Goal: Task Accomplishment & Management: Manage account settings

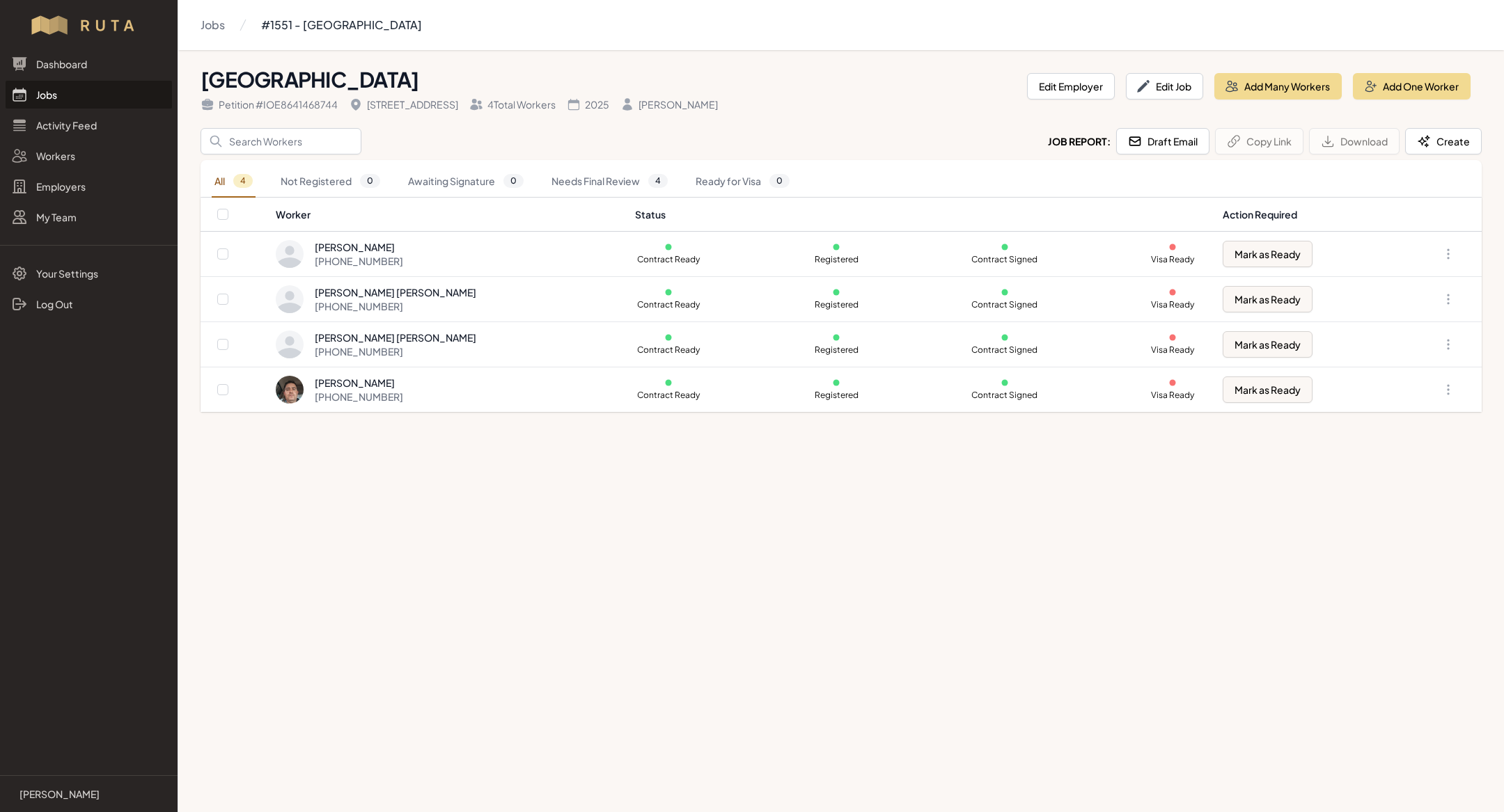
click at [96, 104] on link "Jobs" at bounding box center [88, 95] width 166 height 28
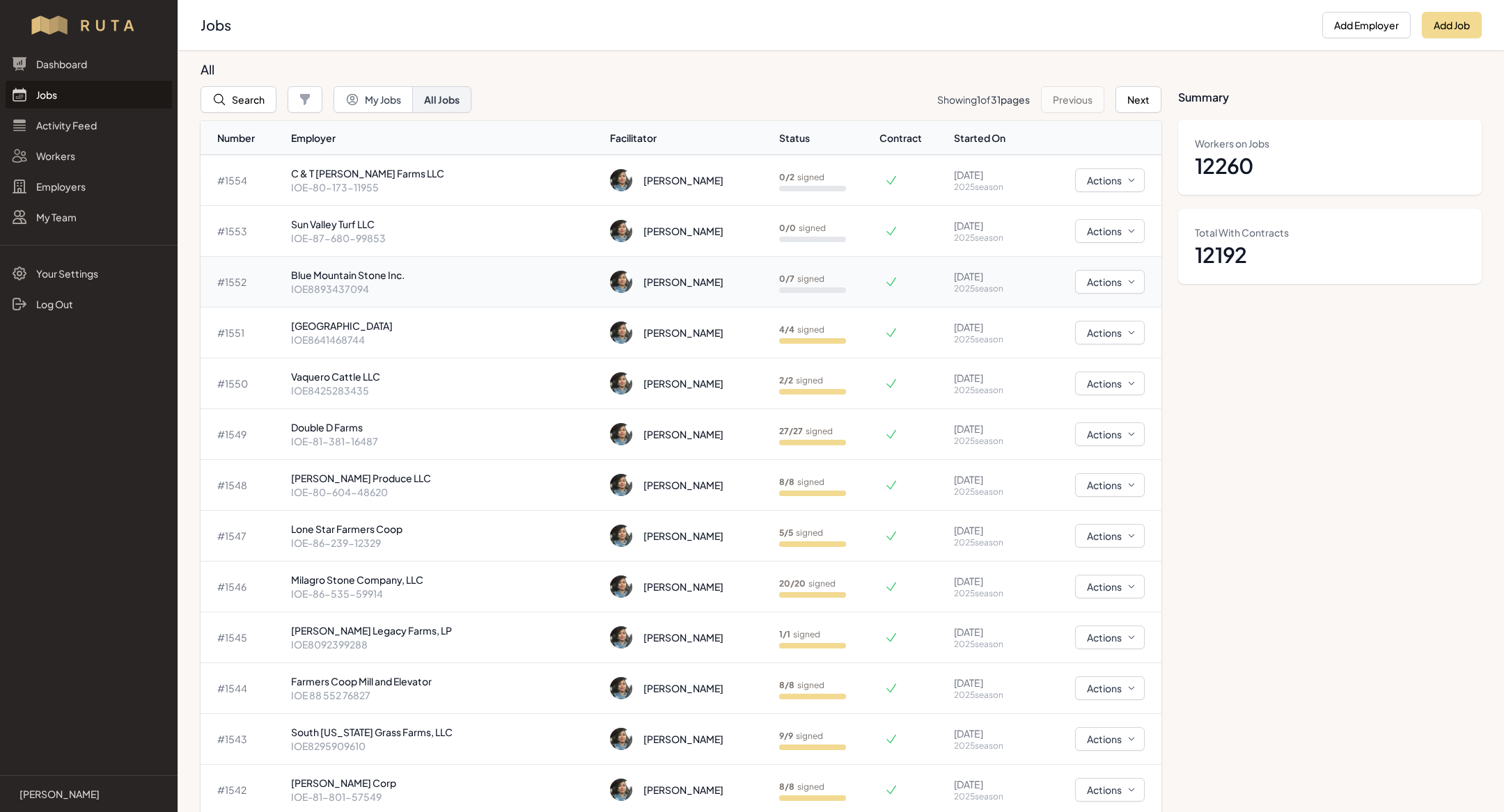
click at [444, 287] on p "IOE8893437094" at bounding box center [444, 289] width 308 height 14
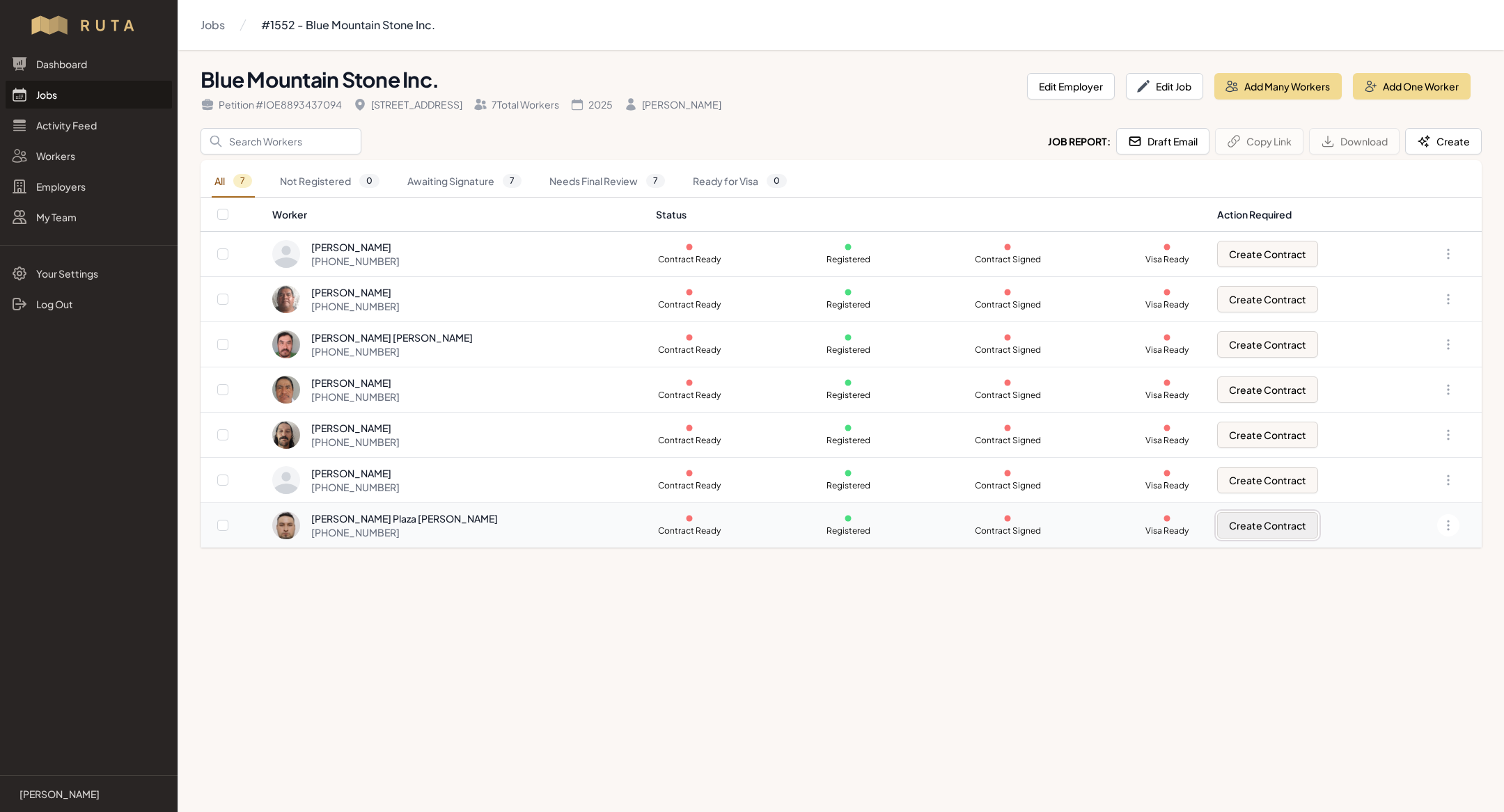
click at [1235, 522] on button "Create Contract" at bounding box center [1268, 525] width 101 height 27
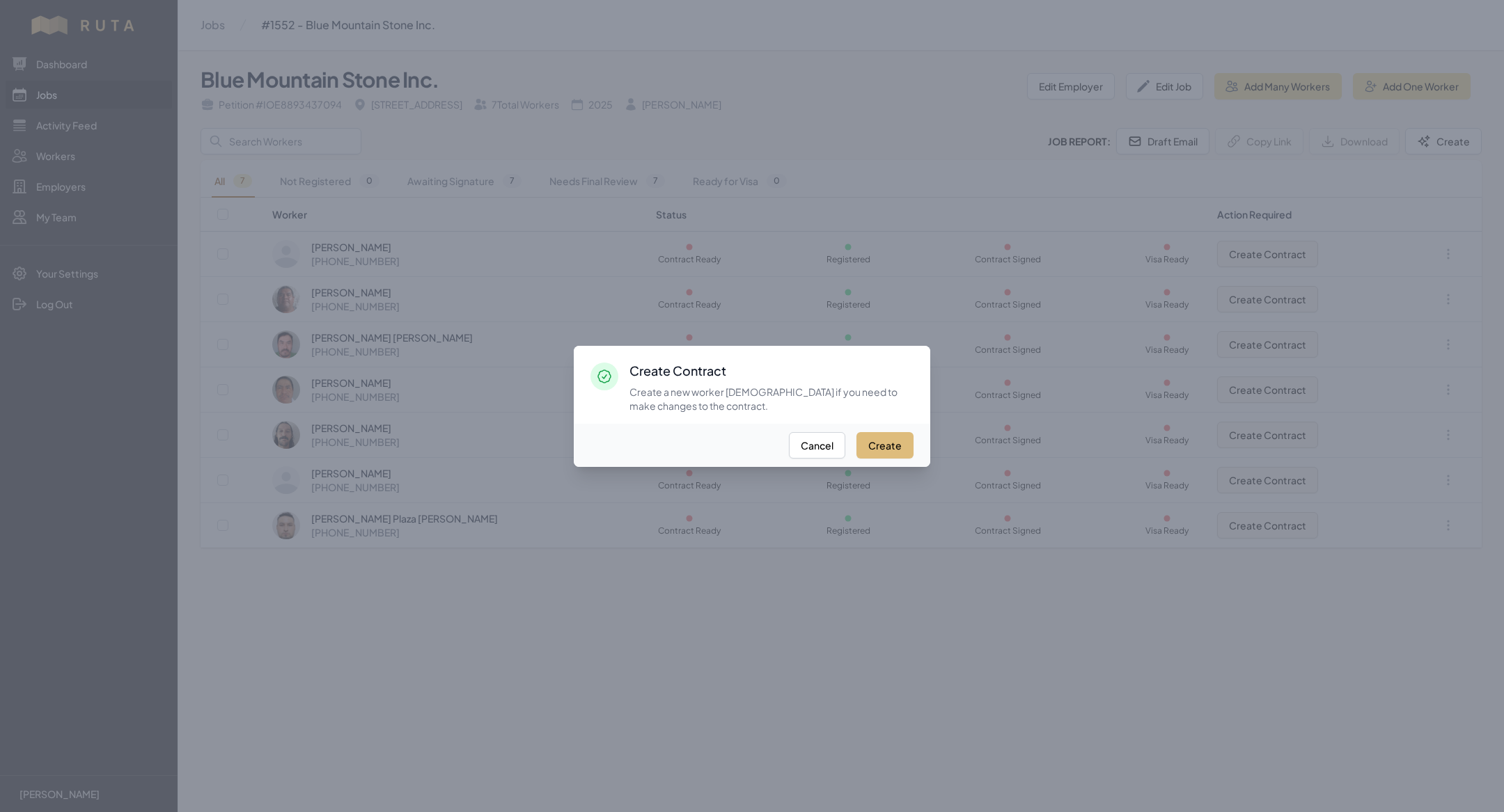
click at [879, 437] on button "Create" at bounding box center [884, 445] width 57 height 27
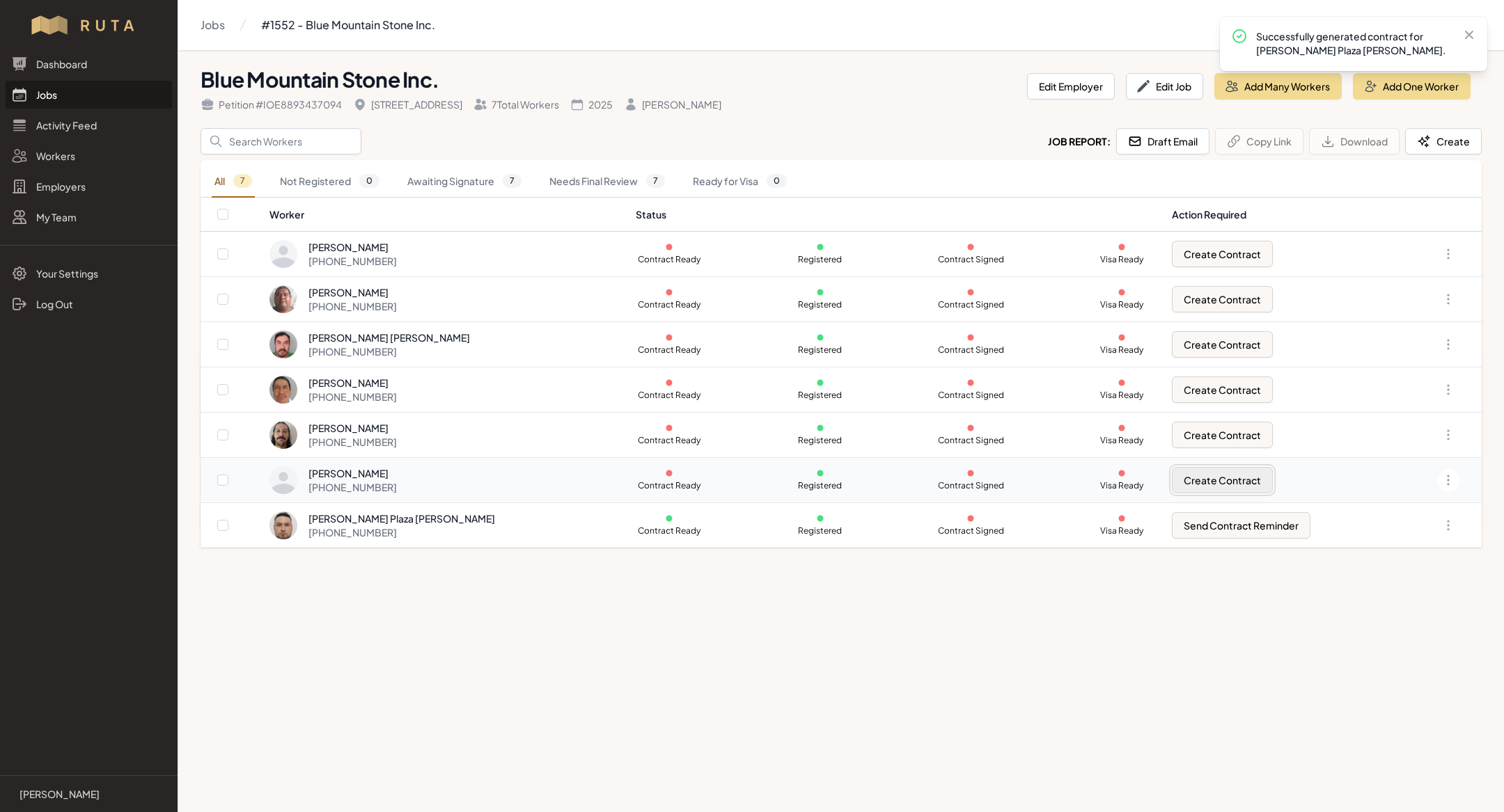
click at [1239, 483] on button "Create Contract" at bounding box center [1222, 480] width 101 height 27
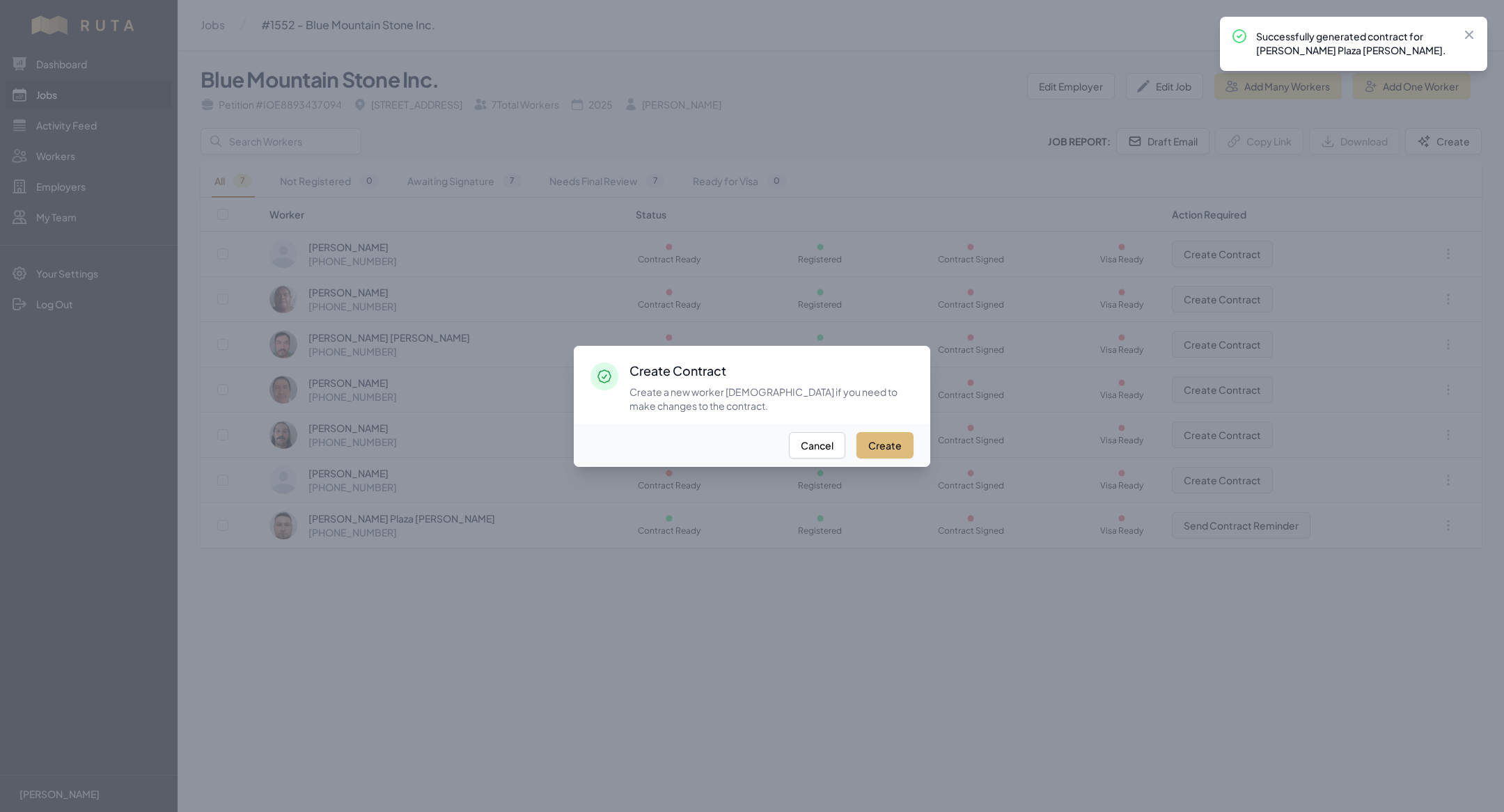
click at [881, 457] on button "Create" at bounding box center [884, 445] width 57 height 27
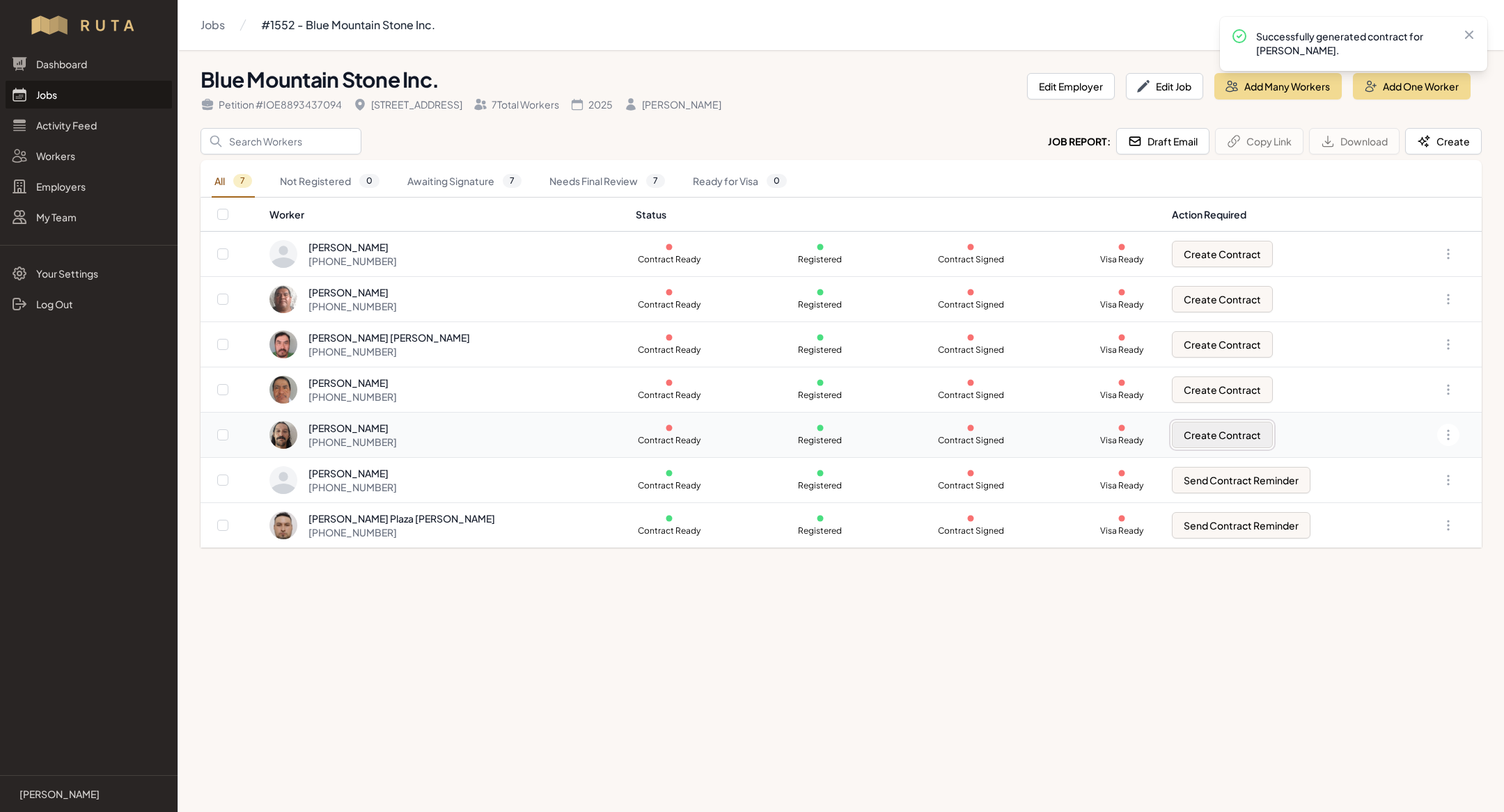
click at [1180, 437] on button "Create Contract" at bounding box center [1222, 434] width 101 height 27
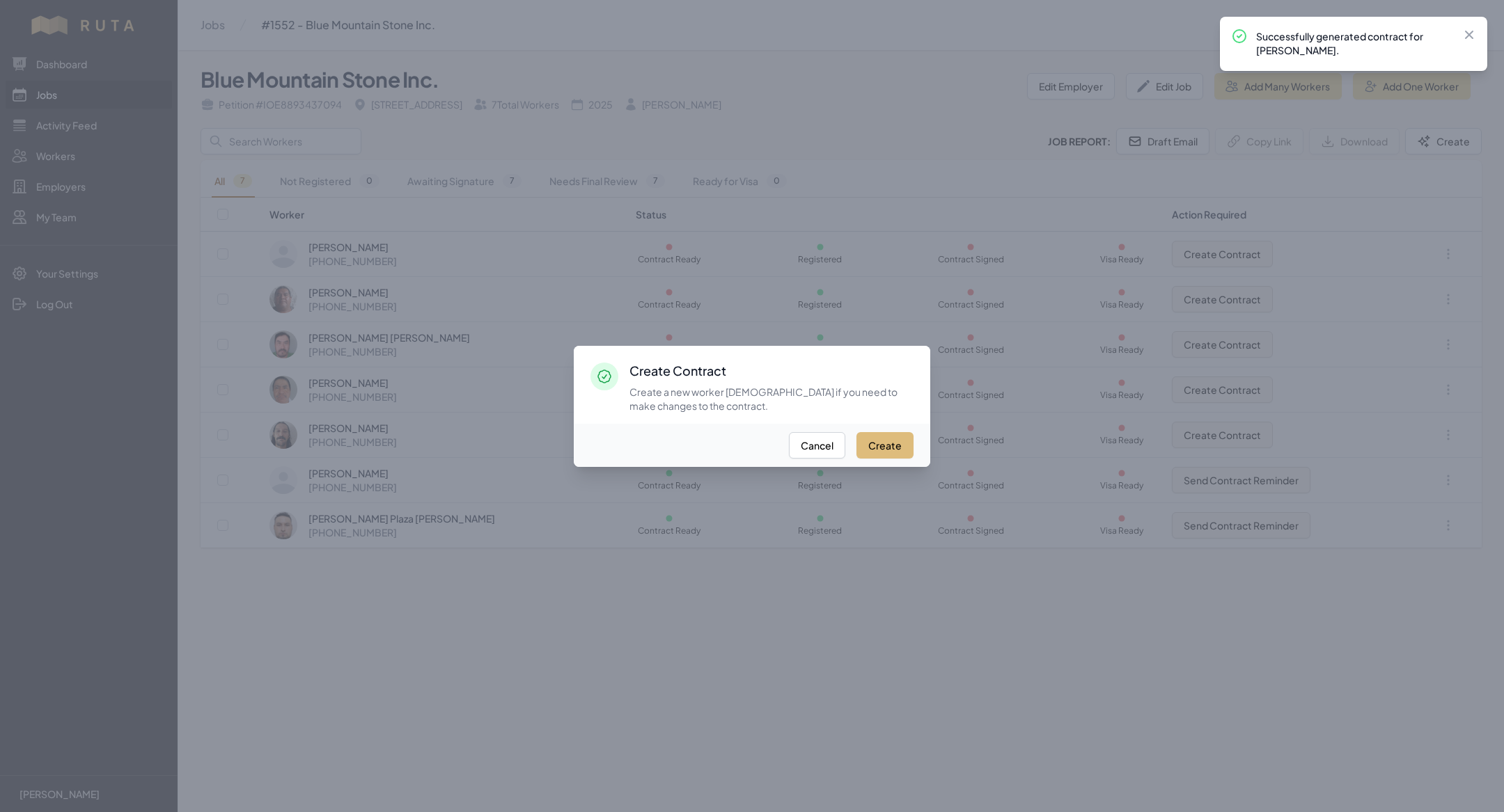
click at [896, 441] on button "Create" at bounding box center [884, 445] width 57 height 27
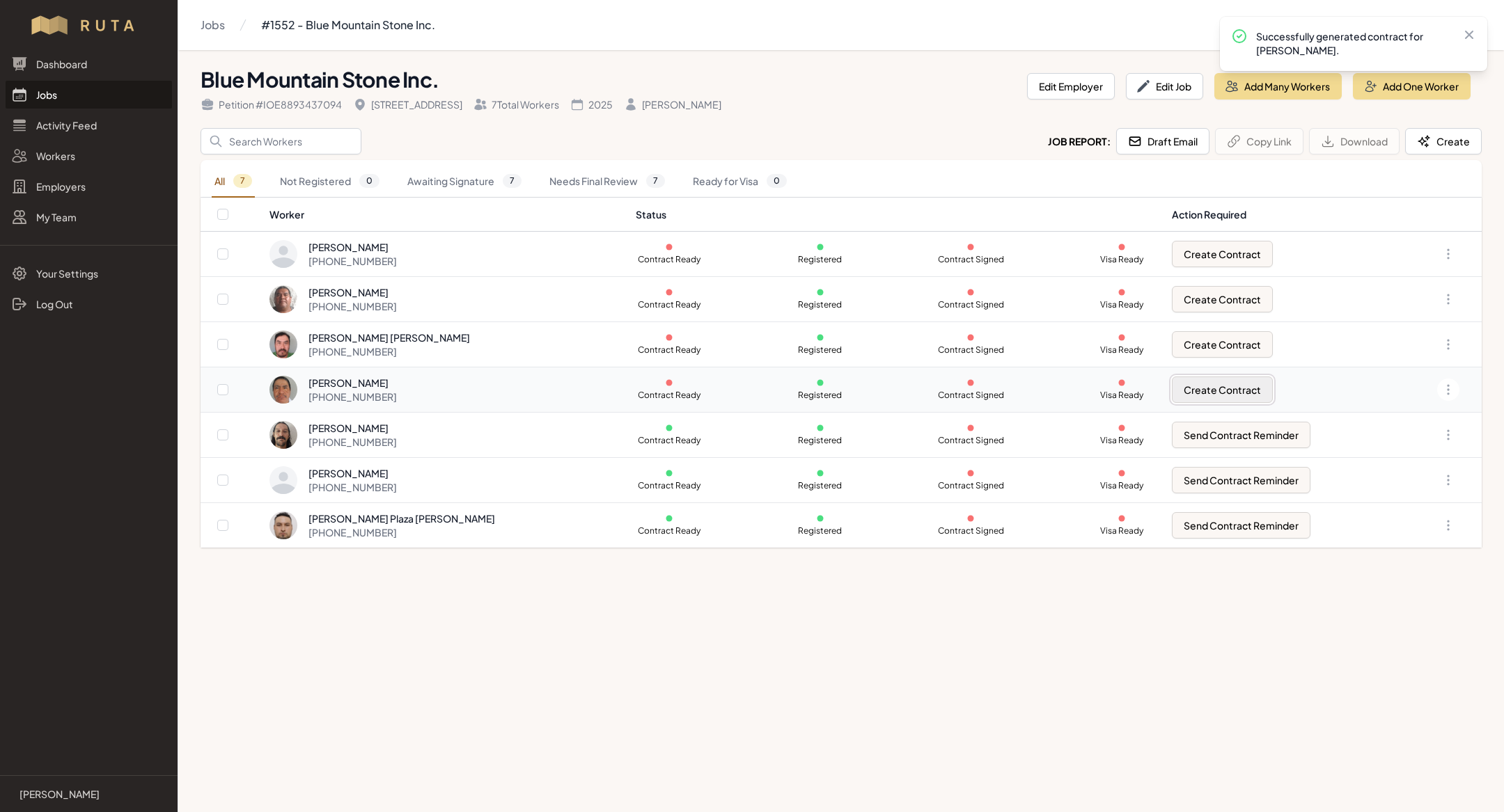
click at [1175, 383] on button "Create Contract" at bounding box center [1222, 389] width 101 height 27
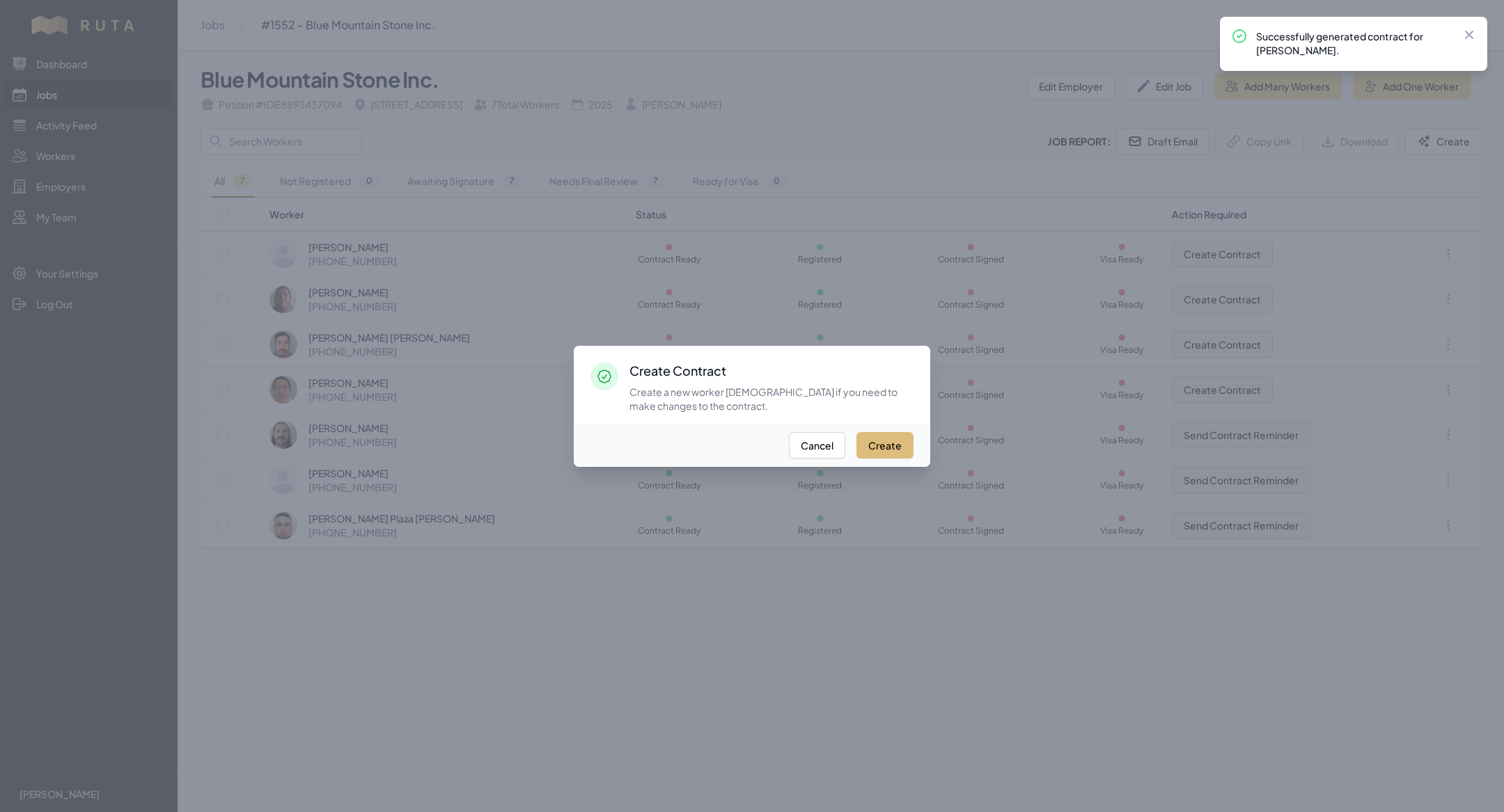
click at [885, 437] on button "Create" at bounding box center [884, 445] width 57 height 27
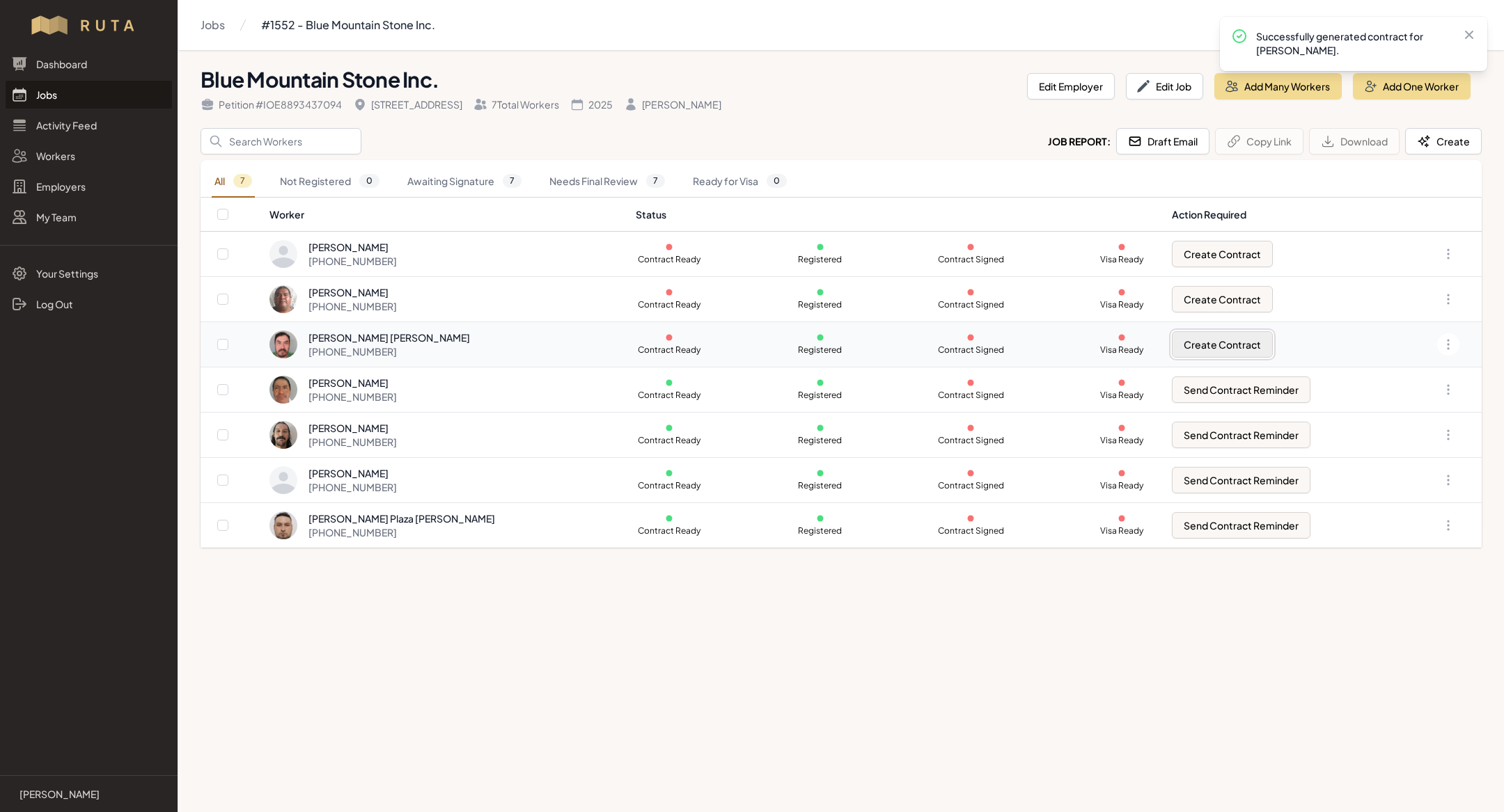
click at [1201, 347] on button "Create Contract" at bounding box center [1222, 344] width 101 height 27
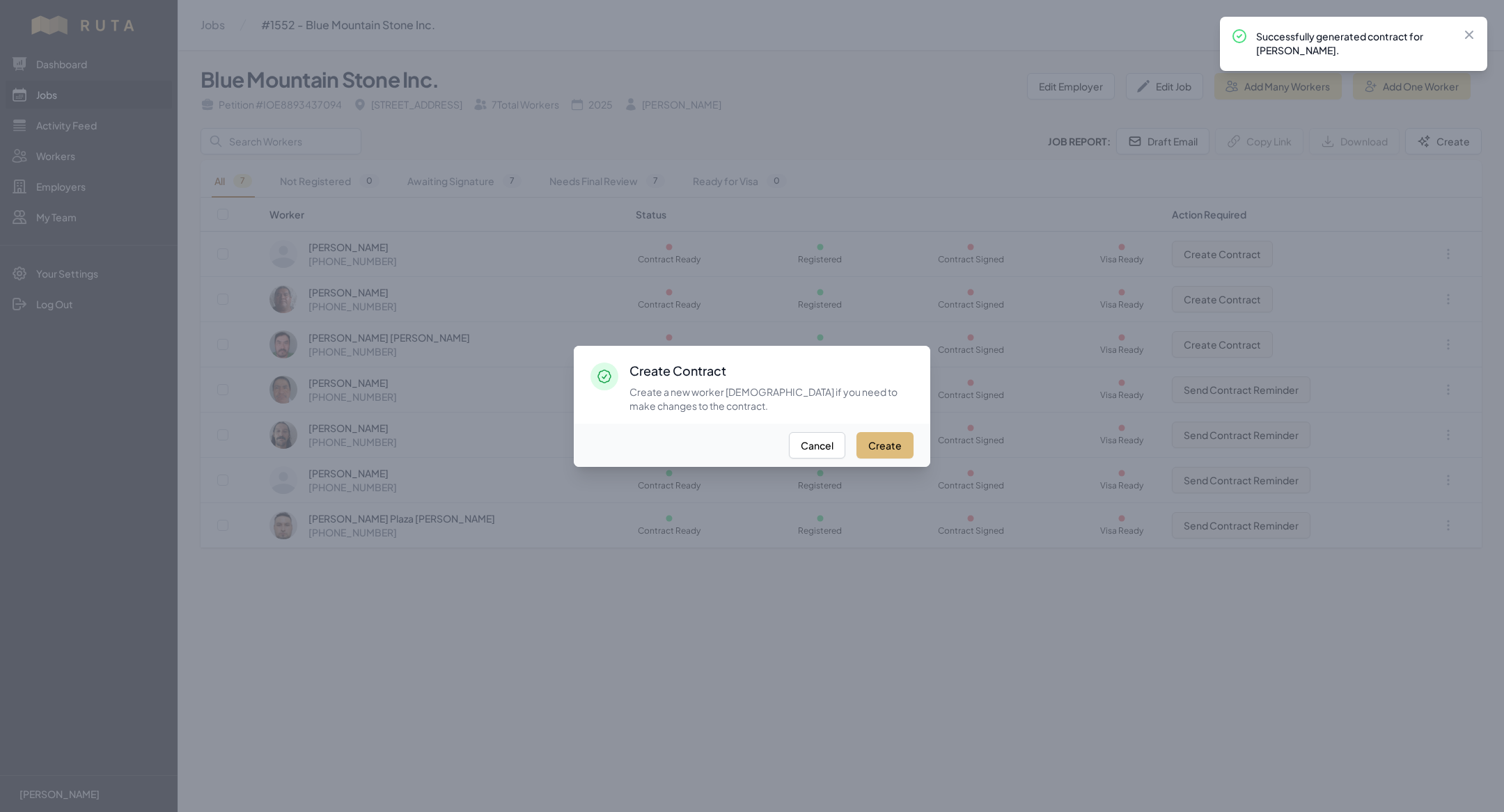
click at [875, 437] on button "Create" at bounding box center [884, 445] width 57 height 27
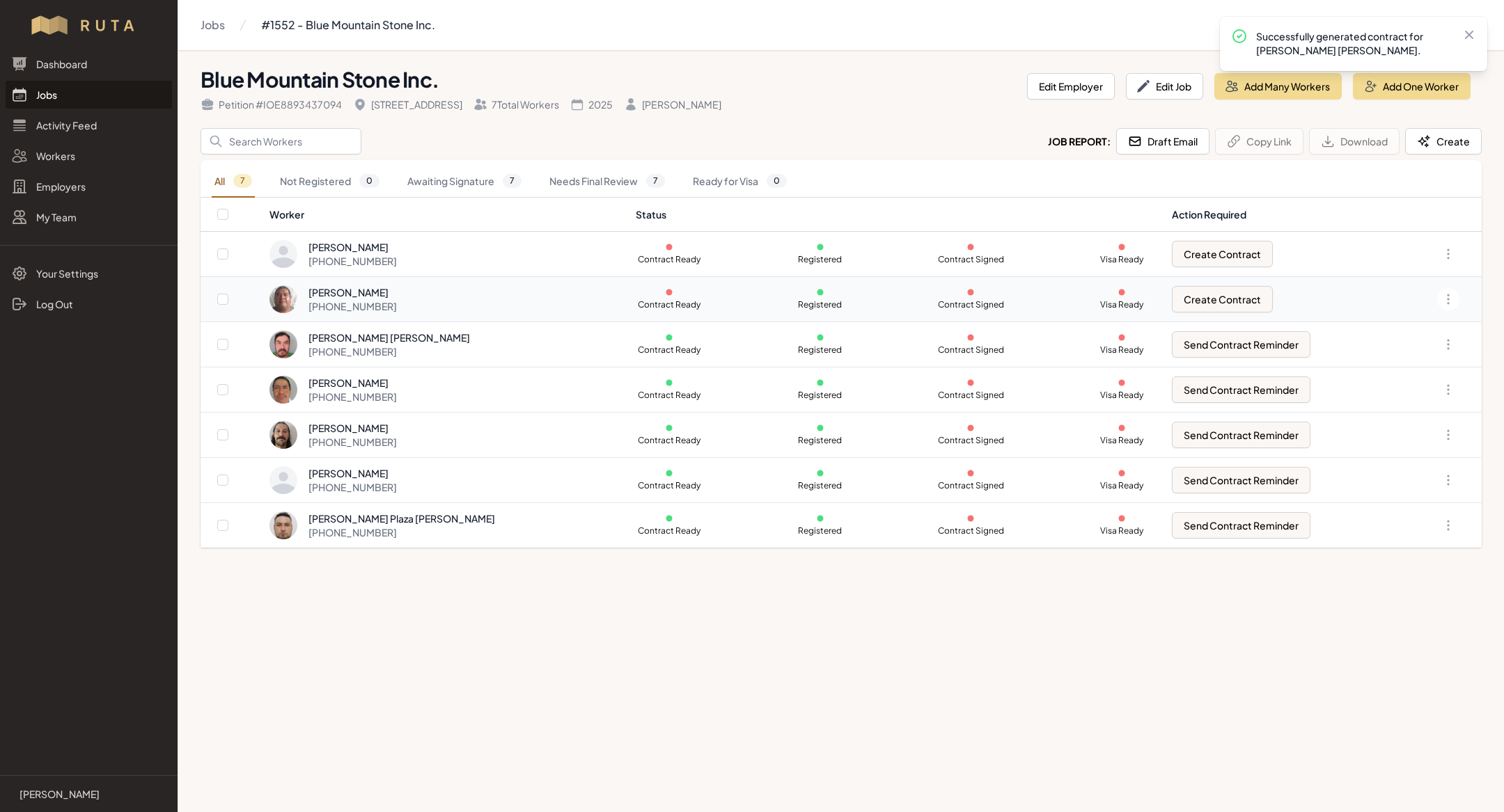
click at [1214, 278] on td "Create Contract" at bounding box center [1282, 299] width 237 height 45
click at [1198, 294] on button "Create Contract" at bounding box center [1222, 299] width 101 height 27
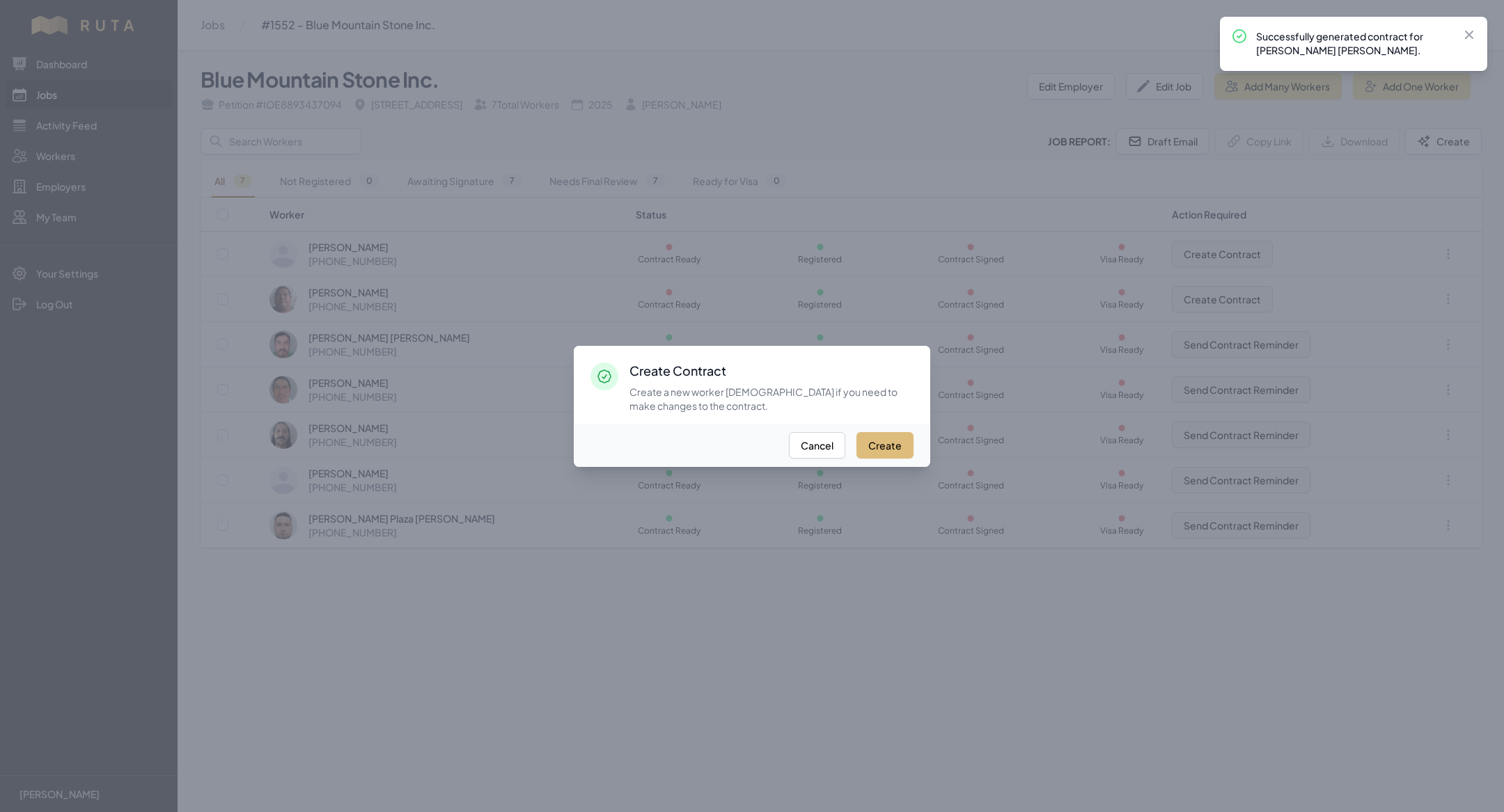
click at [880, 447] on button "Create" at bounding box center [884, 445] width 57 height 27
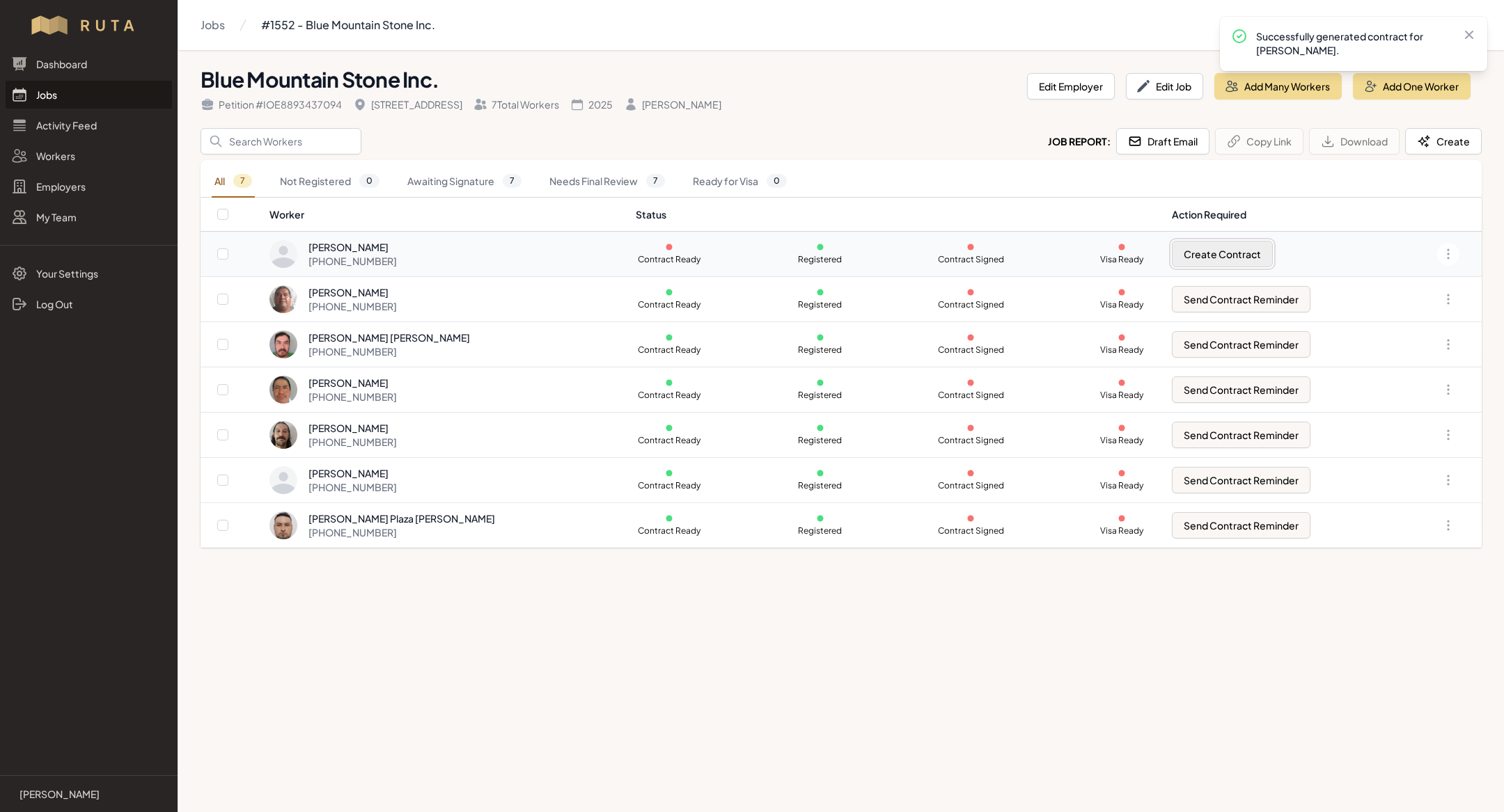
click at [1196, 242] on button "Create Contract" at bounding box center [1222, 254] width 101 height 27
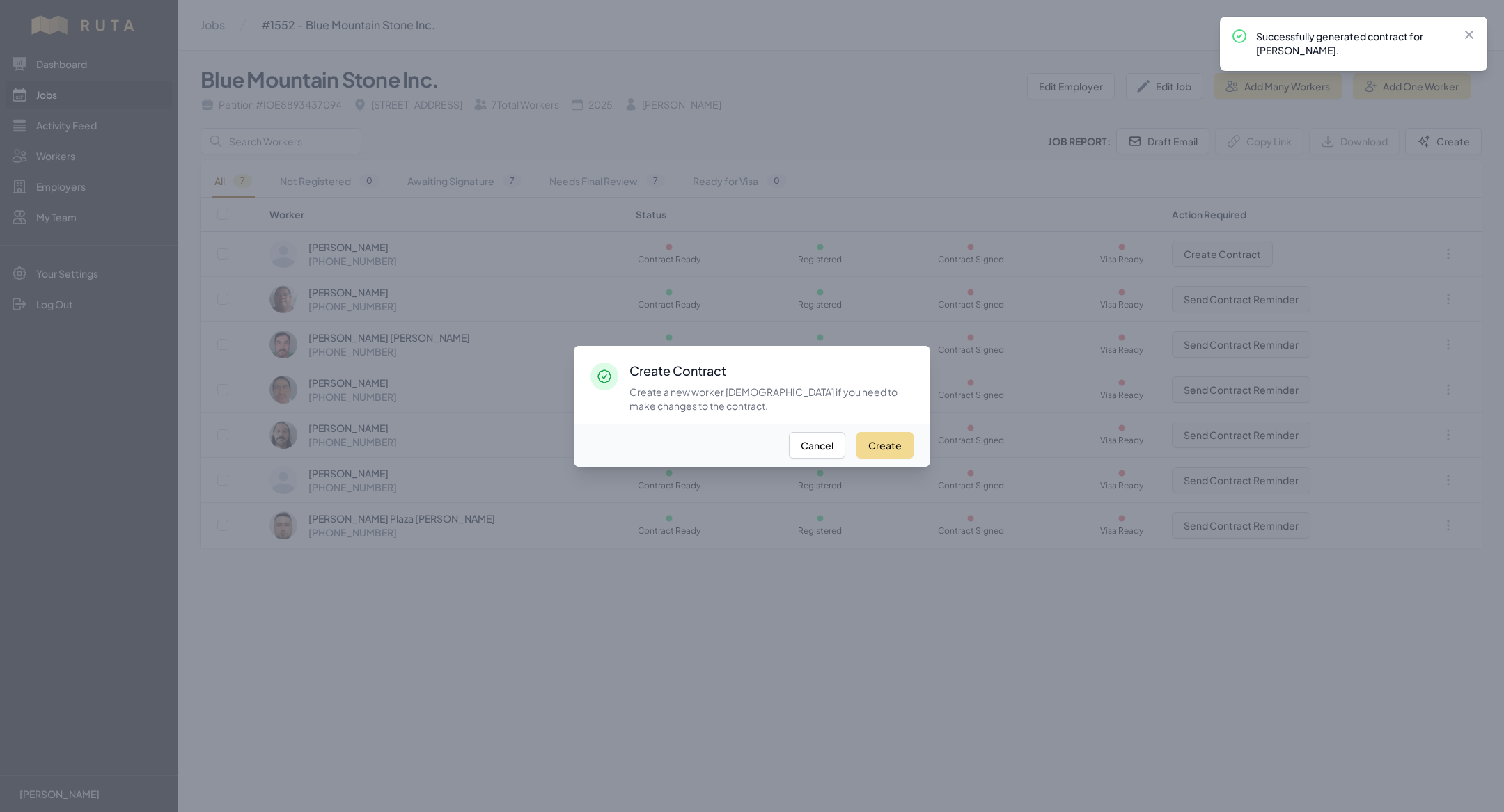
click at [894, 428] on div "Create Cancel" at bounding box center [752, 445] width 356 height 43
click at [894, 450] on button "Create" at bounding box center [884, 445] width 57 height 27
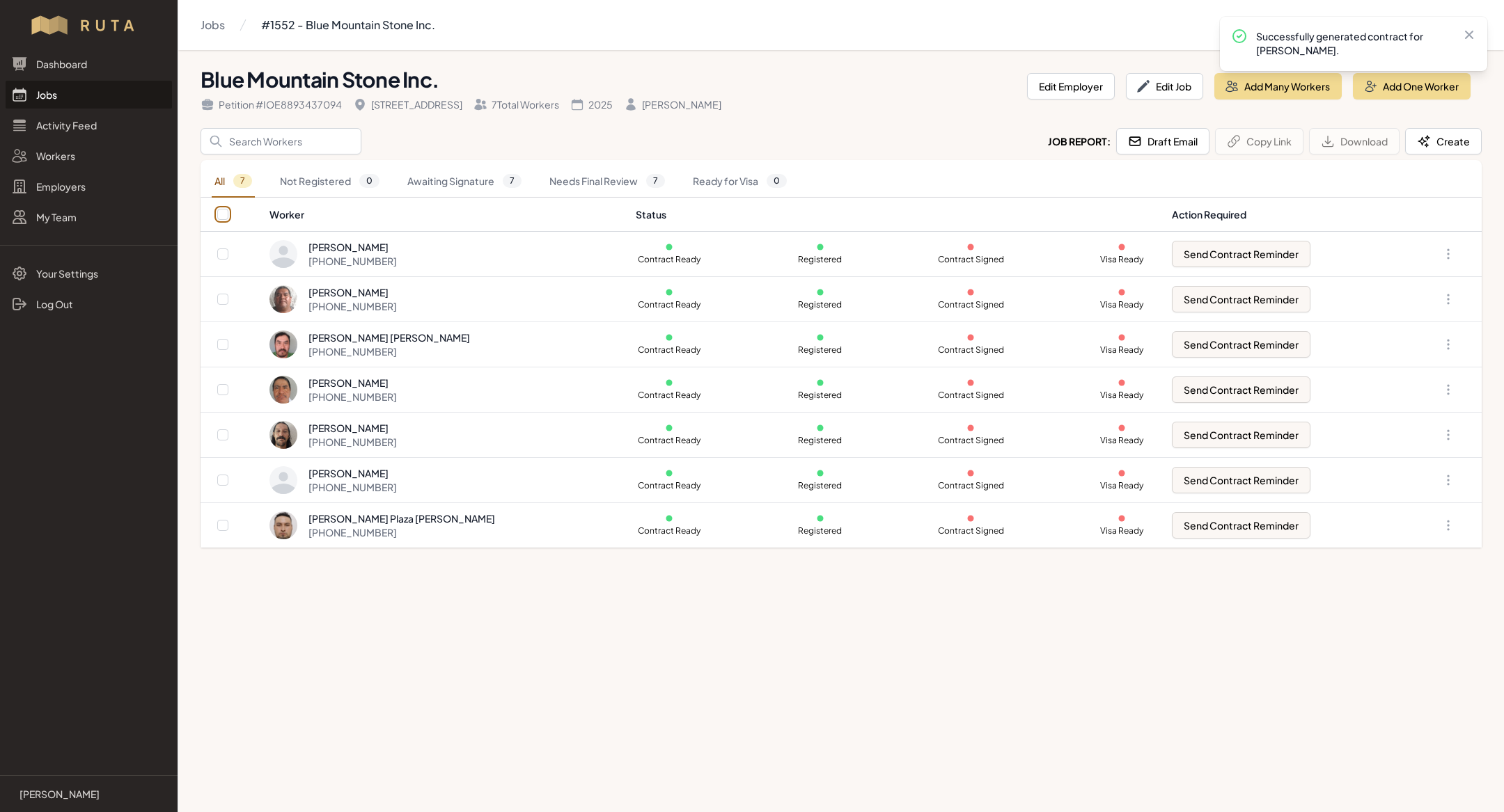
click at [225, 216] on input "checkbox" at bounding box center [223, 214] width 11 height 11
checkbox input "true"
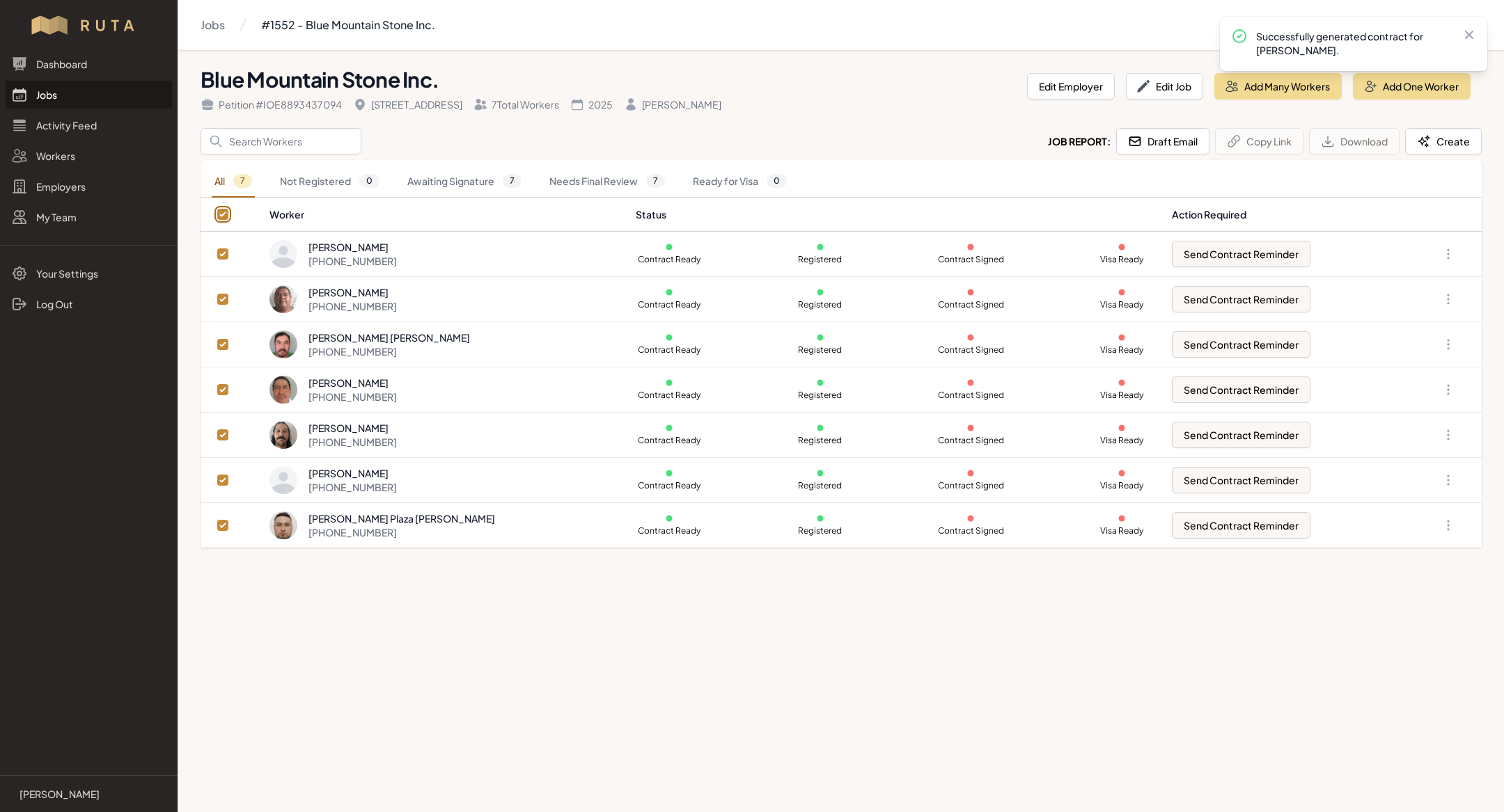
checkbox input "true"
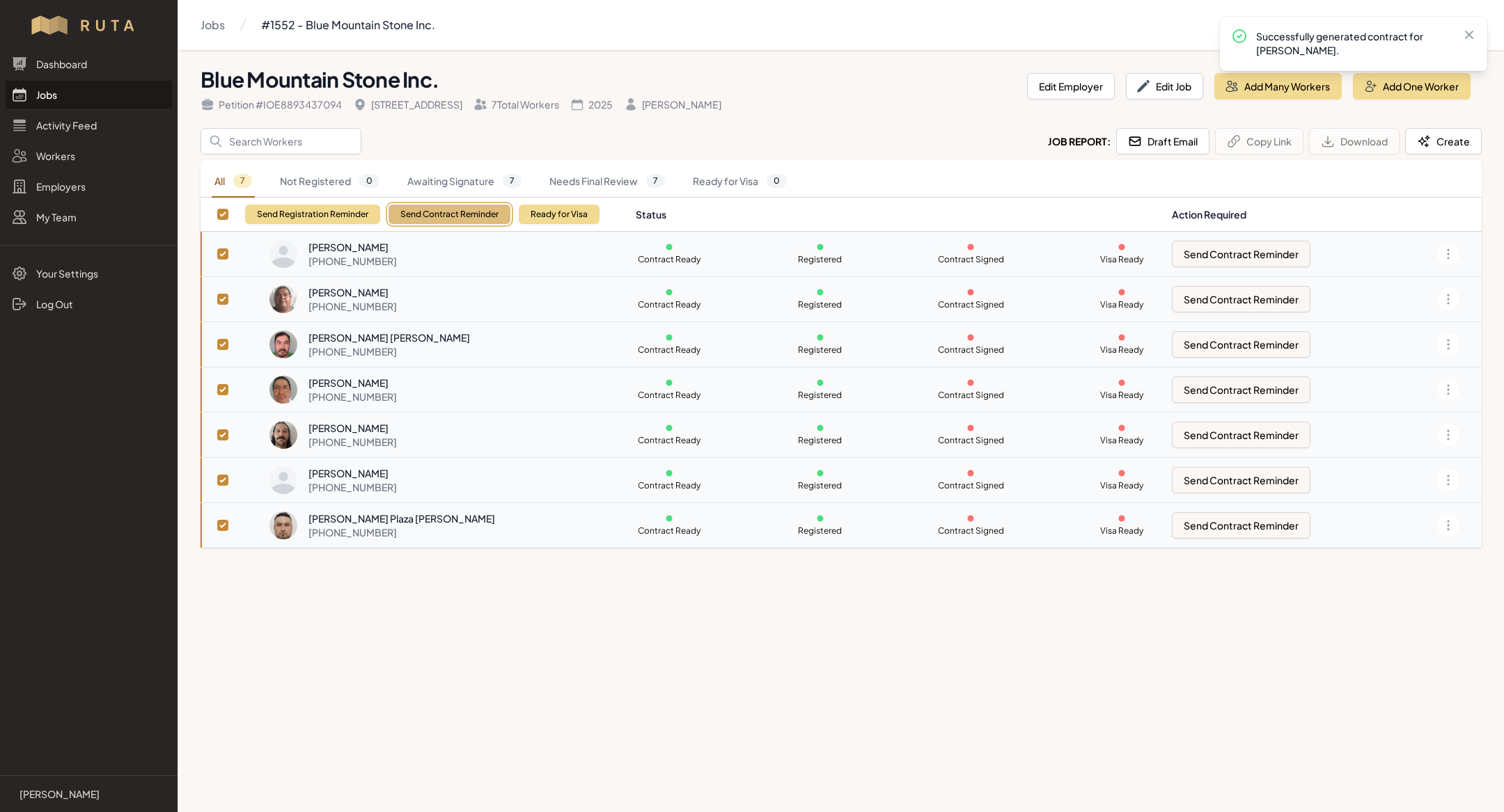
click at [438, 216] on button "Send Contract Reminder" at bounding box center [449, 214] width 122 height 19
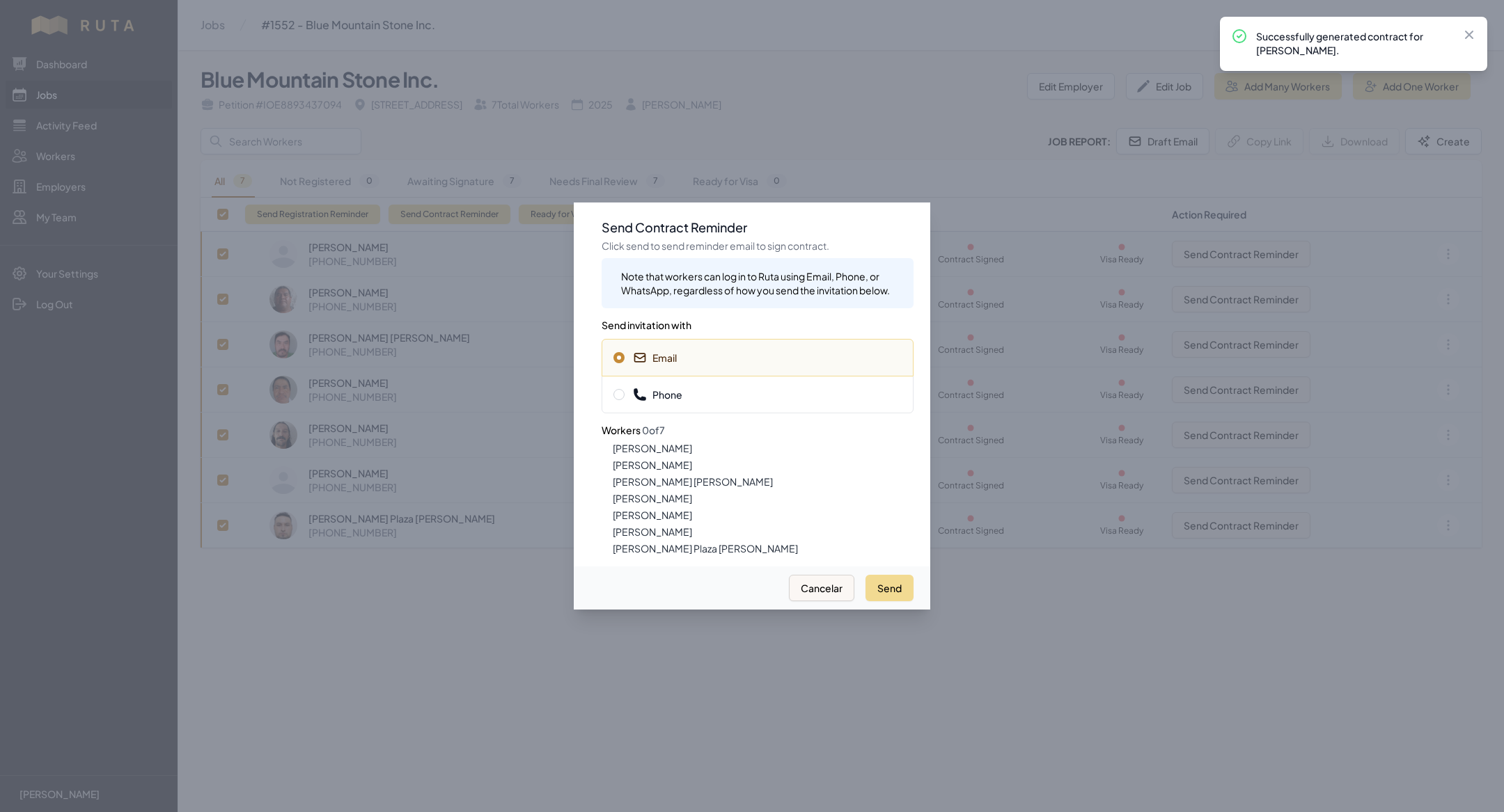
click at [703, 398] on span "Phone" at bounding box center [757, 395] width 288 height 14
click at [878, 585] on button "Send" at bounding box center [889, 588] width 48 height 27
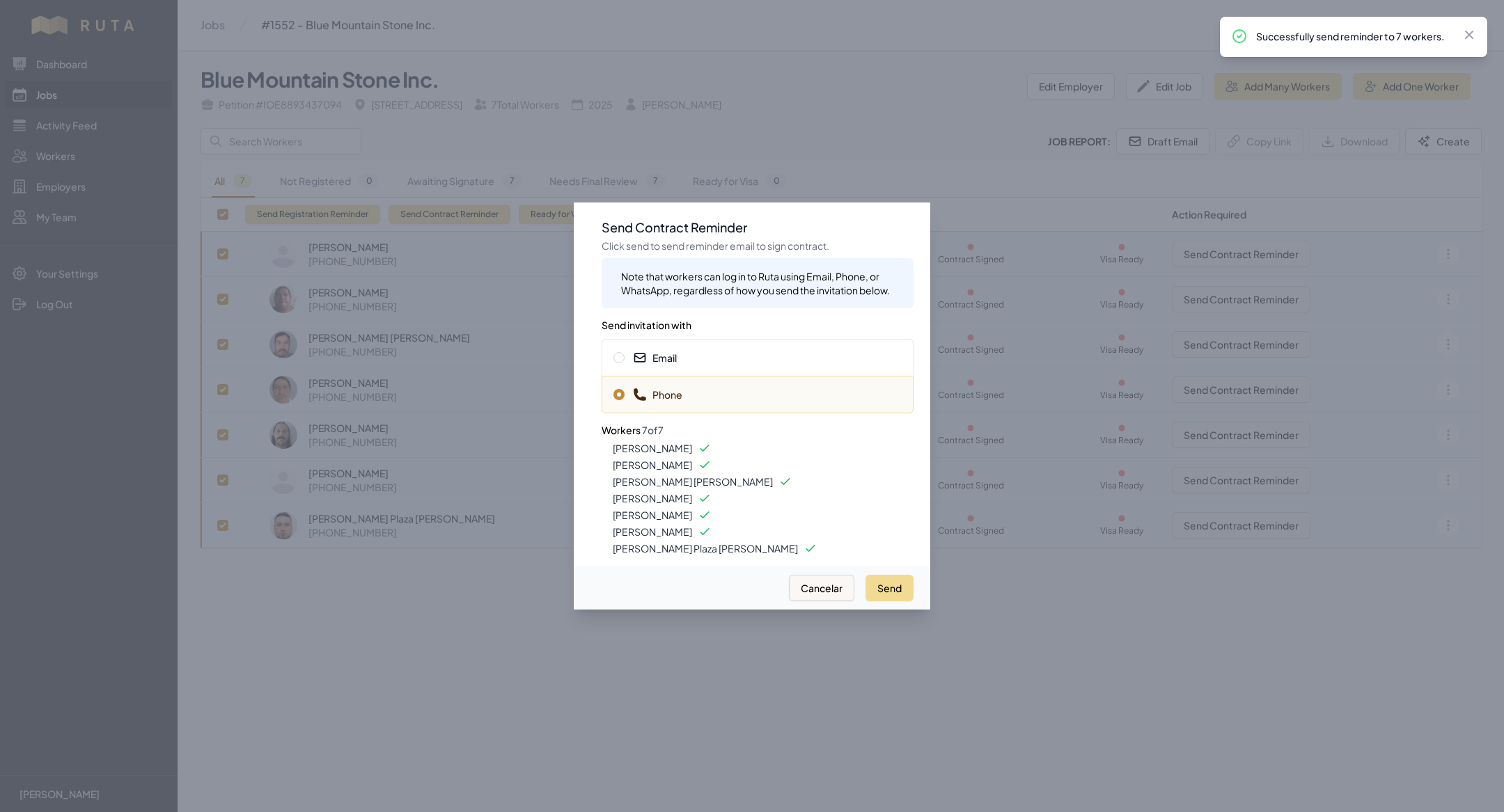
click at [715, 352] on span "Email" at bounding box center [757, 358] width 288 height 14
click at [881, 582] on button "Send" at bounding box center [889, 588] width 48 height 27
click at [90, 101] on div at bounding box center [752, 406] width 1504 height 812
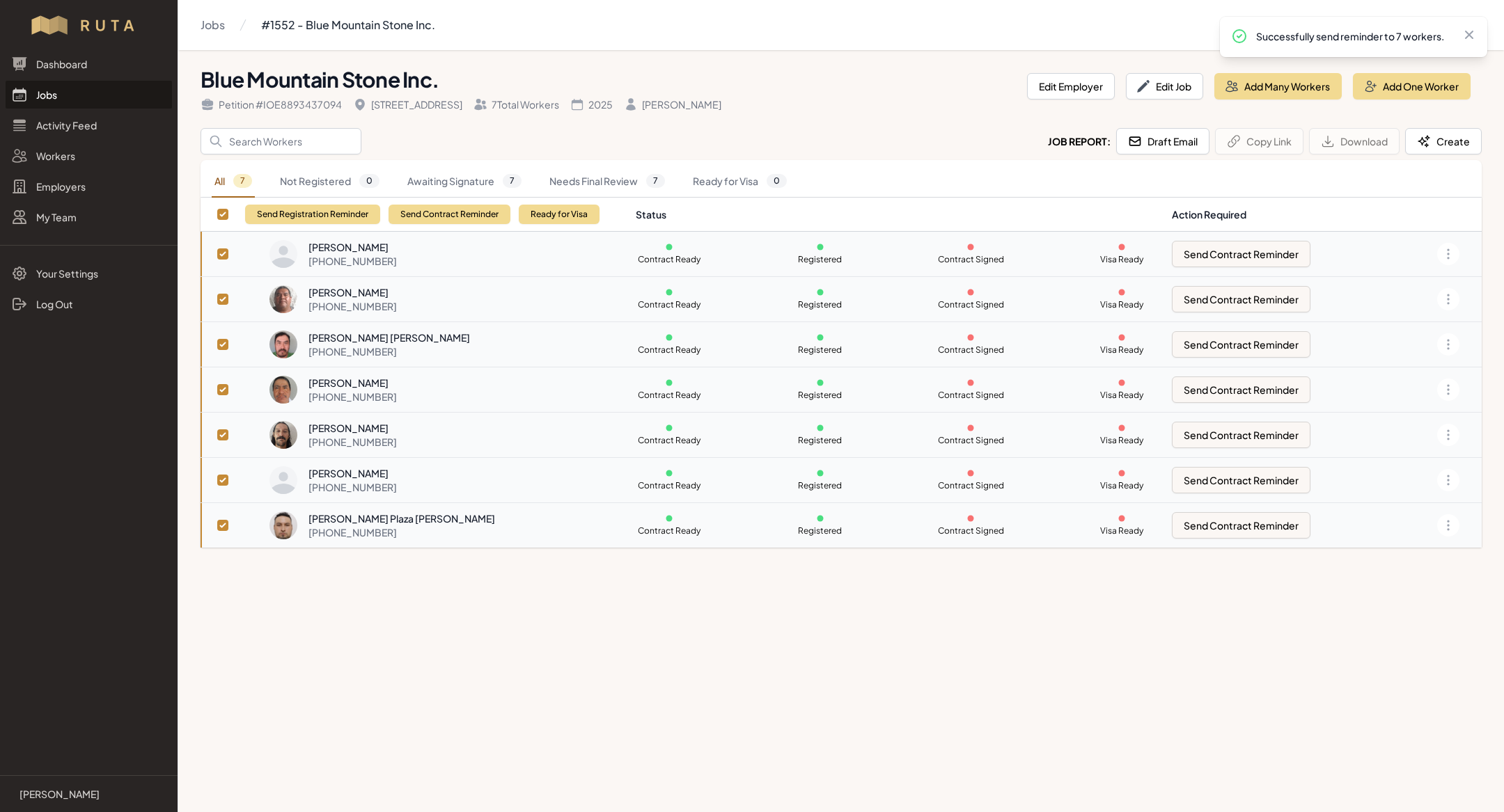
click at [90, 101] on link "Jobs" at bounding box center [88, 95] width 166 height 28
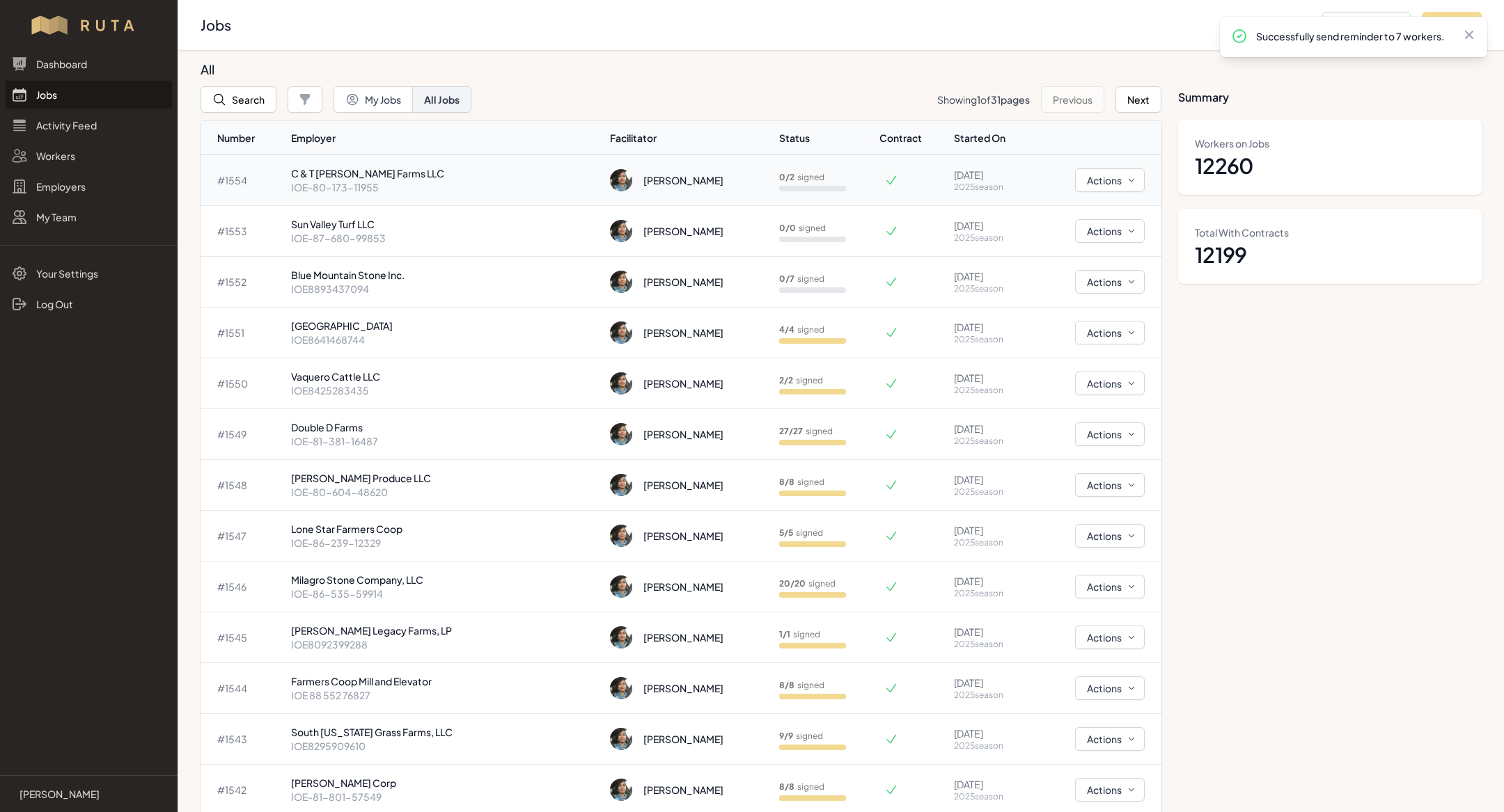
click at [388, 180] on p "IOE-80-173-11955" at bounding box center [444, 187] width 308 height 14
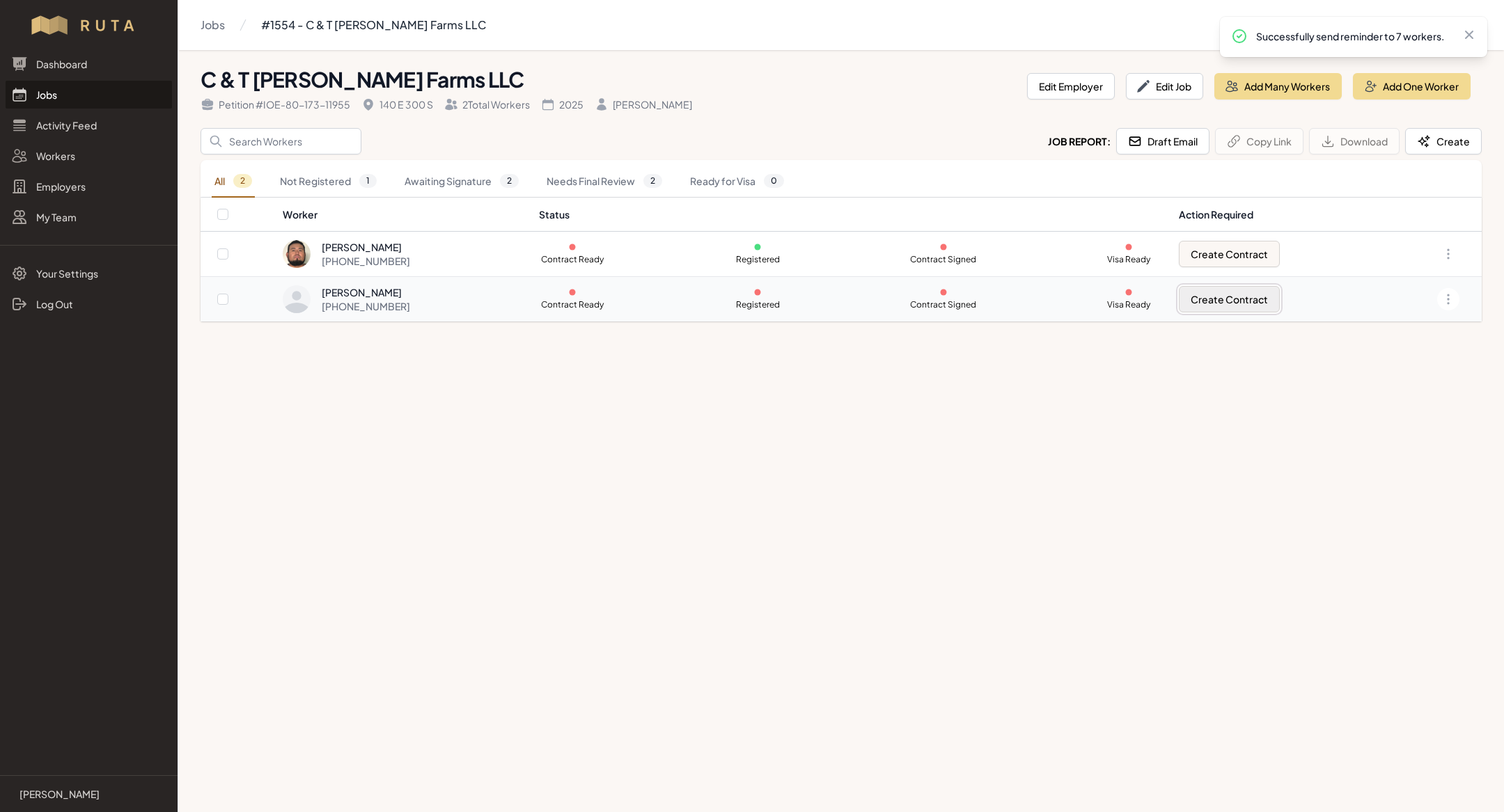
click at [1235, 297] on button "Create Contract" at bounding box center [1229, 299] width 101 height 27
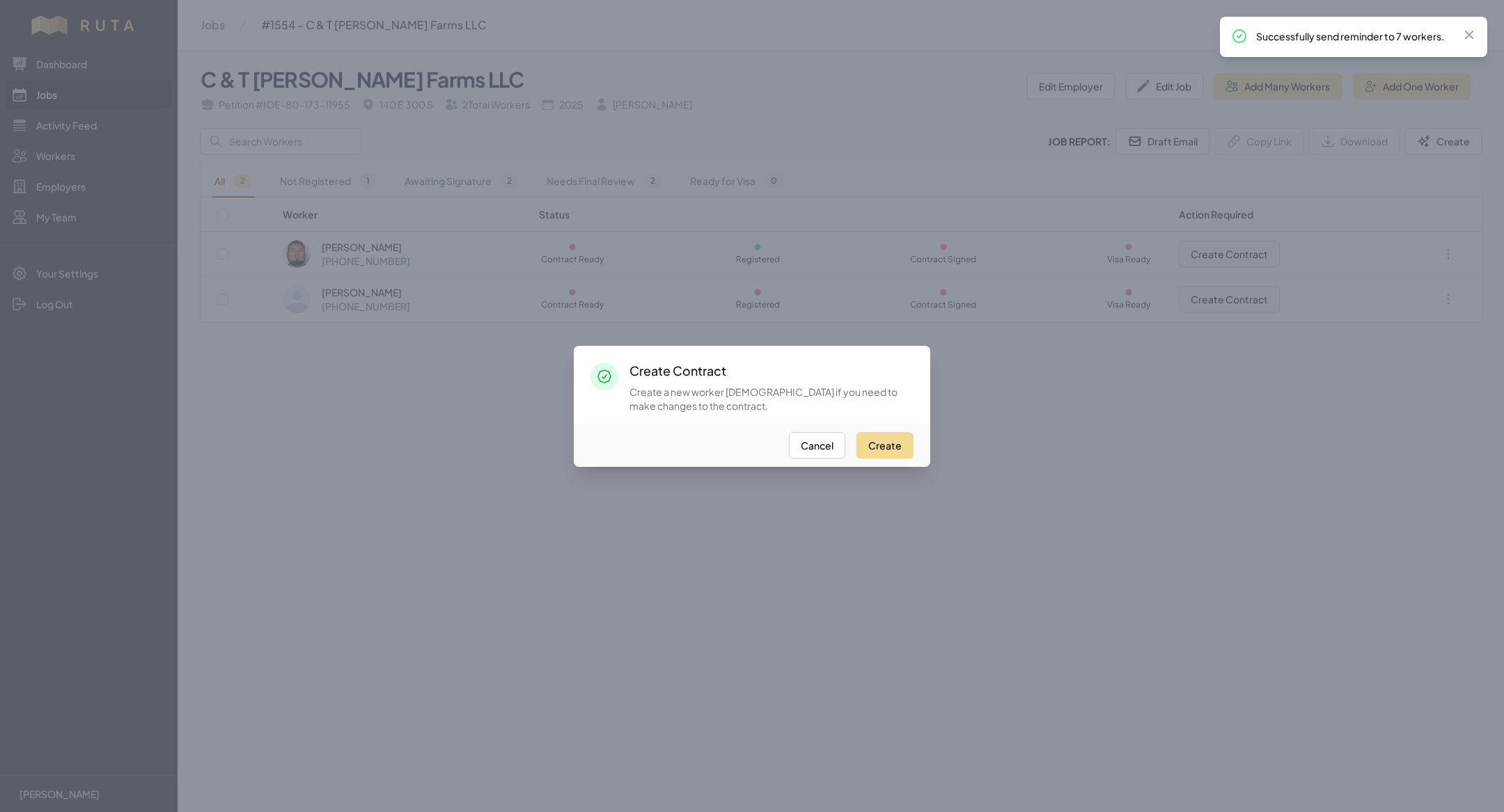
click at [874, 430] on div "Create Cancel" at bounding box center [752, 445] width 356 height 43
click at [874, 437] on button "Create" at bounding box center [884, 445] width 57 height 27
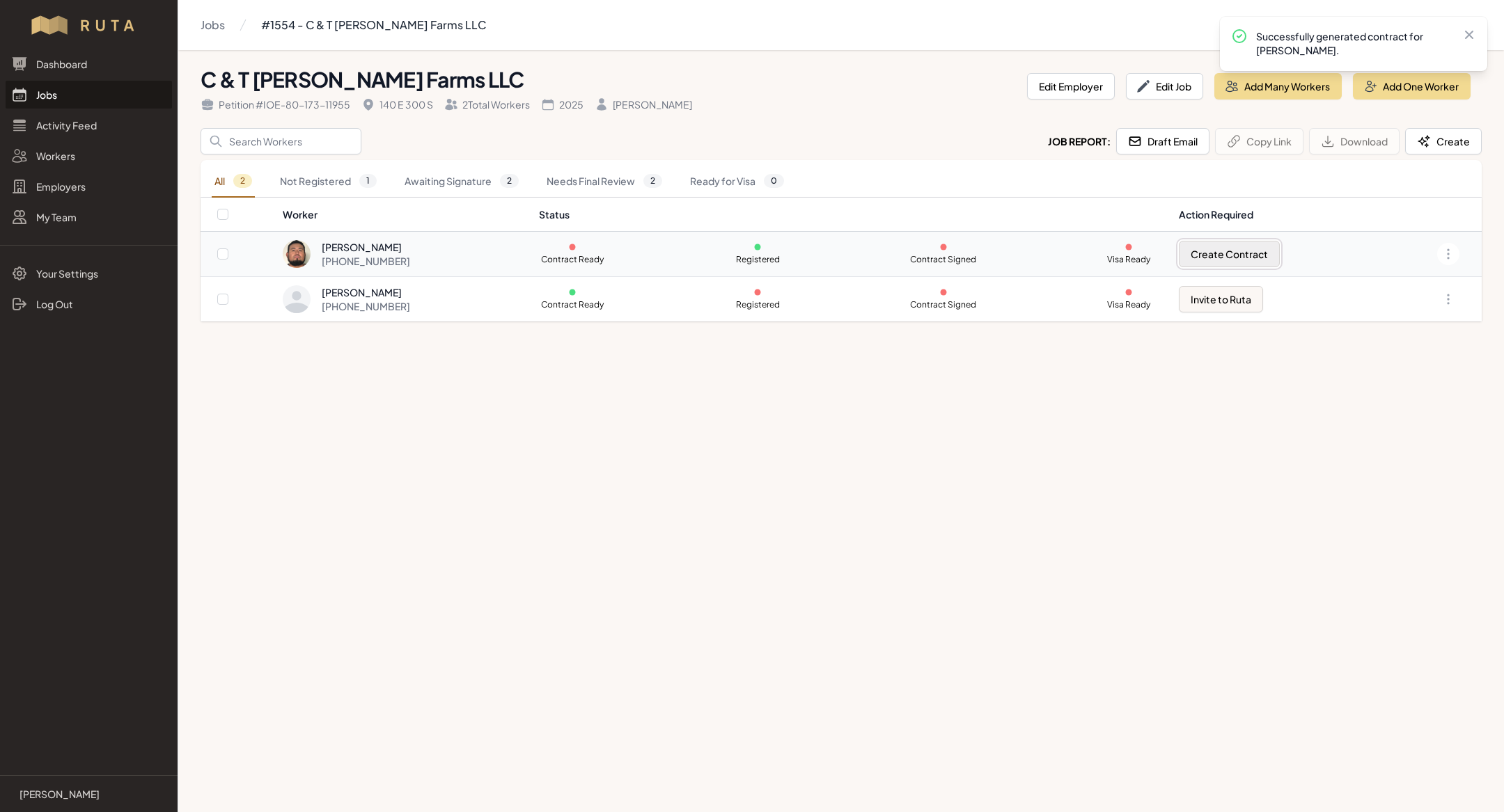
click at [1235, 244] on button "Create Contract" at bounding box center [1229, 254] width 101 height 27
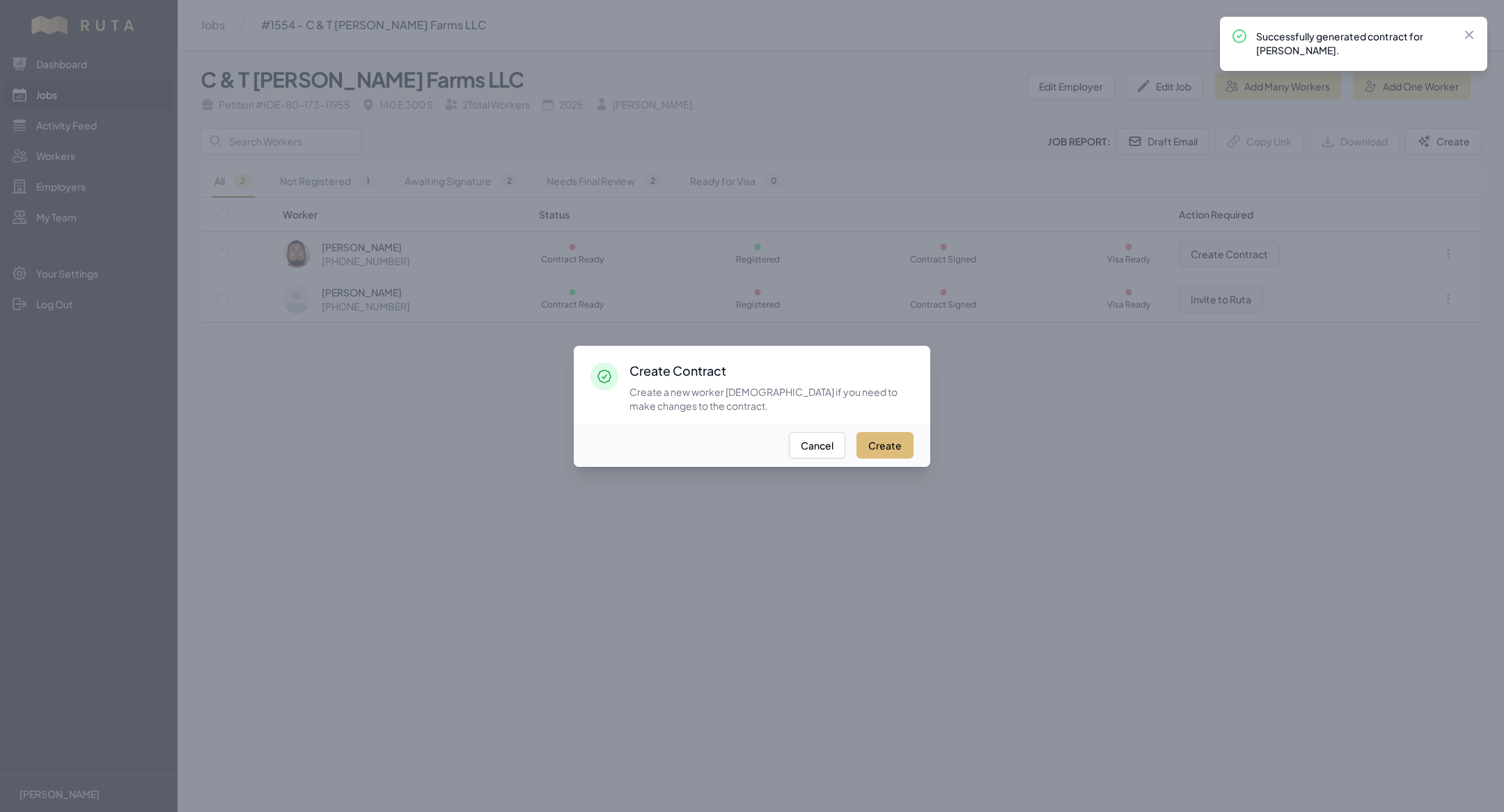
click at [887, 447] on button "Create" at bounding box center [884, 445] width 57 height 27
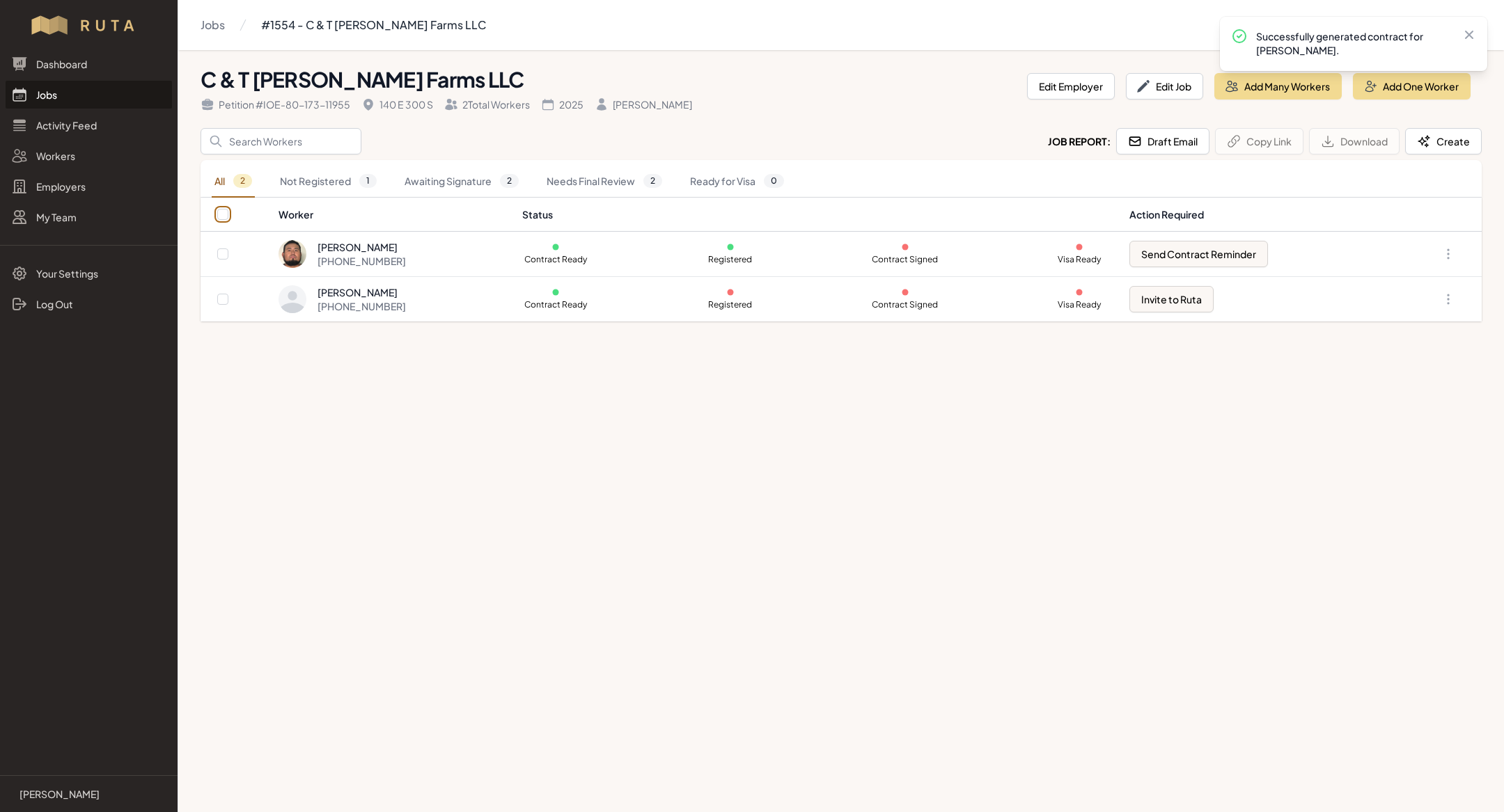
click at [221, 210] on input "checkbox" at bounding box center [223, 214] width 11 height 11
checkbox input "true"
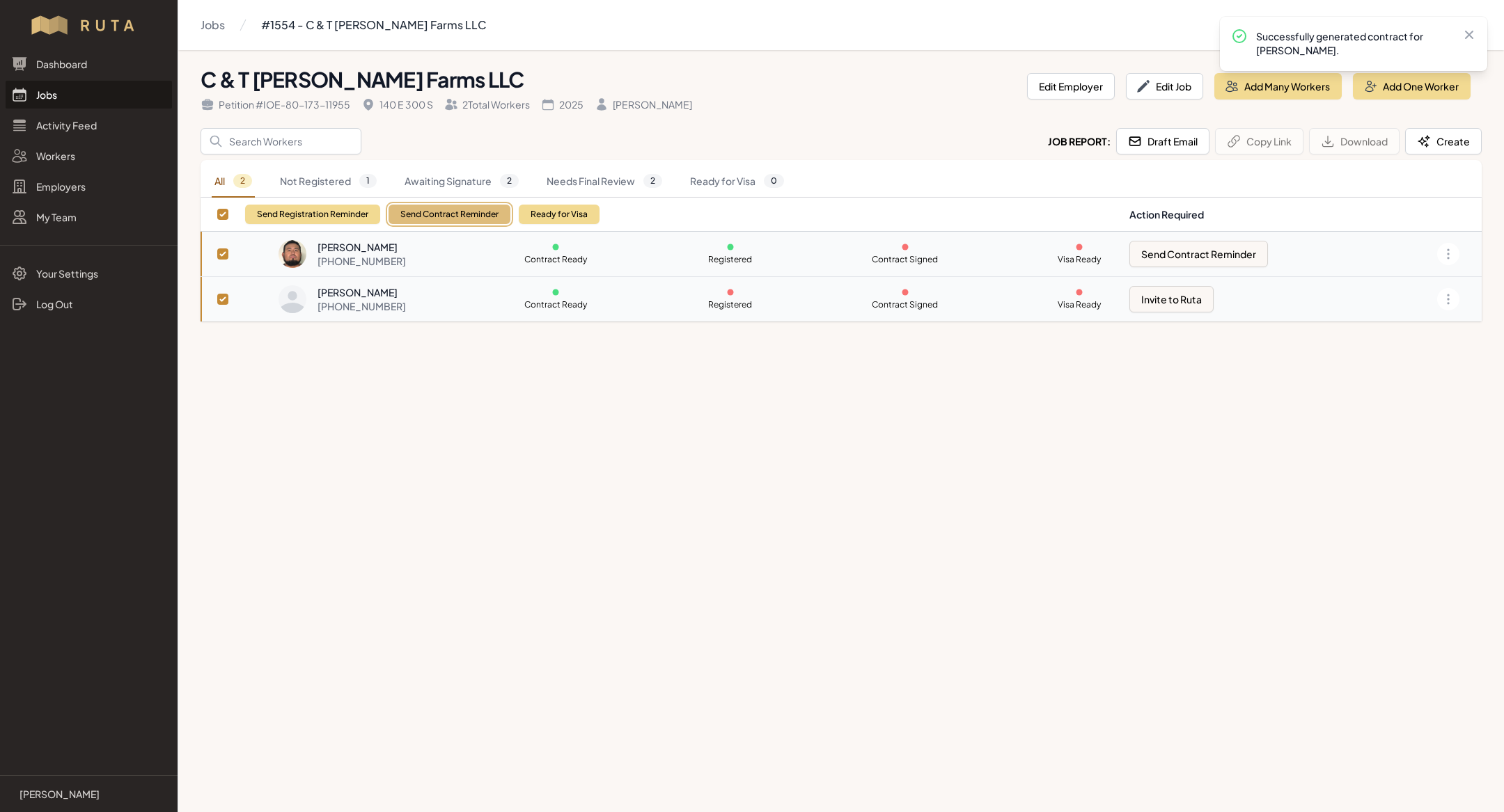
click at [471, 205] on button "Send Contract Reminder" at bounding box center [449, 214] width 122 height 19
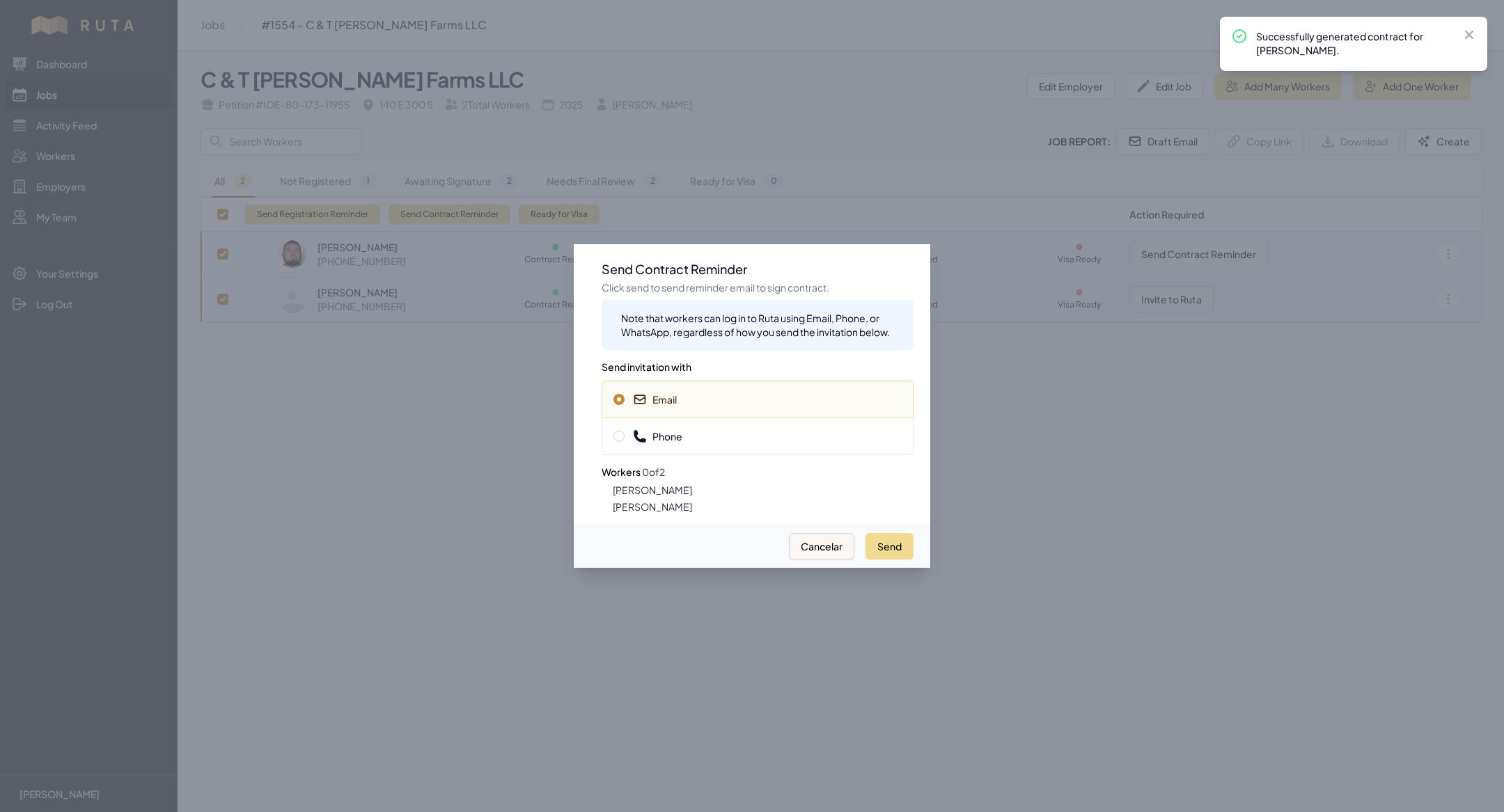
click at [772, 443] on div "Phone" at bounding box center [757, 436] width 312 height 37
click at [885, 536] on button "Send" at bounding box center [889, 546] width 48 height 27
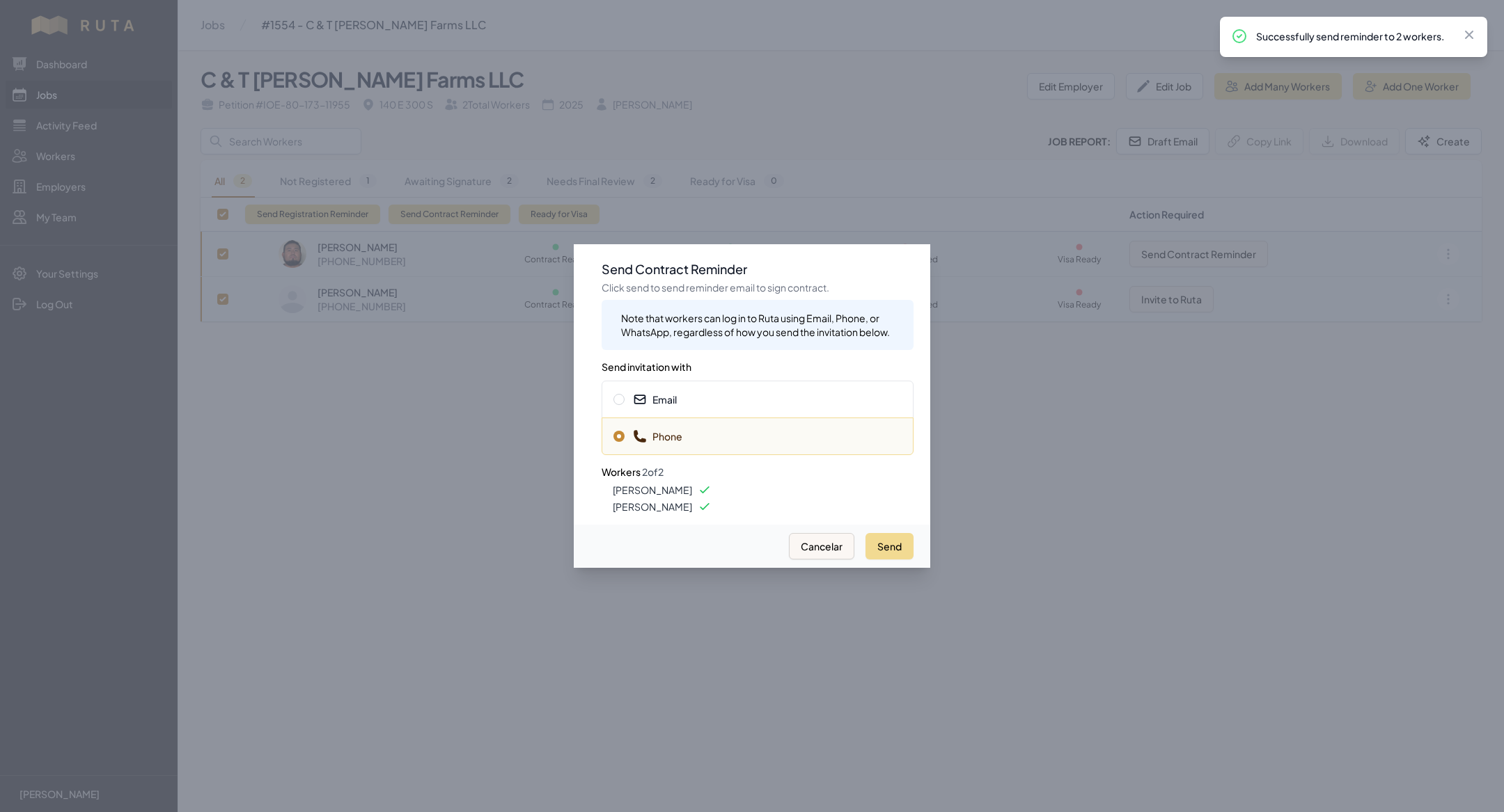
click at [768, 400] on span "Email" at bounding box center [757, 399] width 288 height 14
click at [767, 431] on span "Phone" at bounding box center [757, 436] width 288 height 14
click at [764, 404] on span "Email" at bounding box center [757, 399] width 288 height 14
click at [881, 540] on button "Send" at bounding box center [889, 546] width 48 height 27
click at [405, 445] on div at bounding box center [752, 406] width 1504 height 812
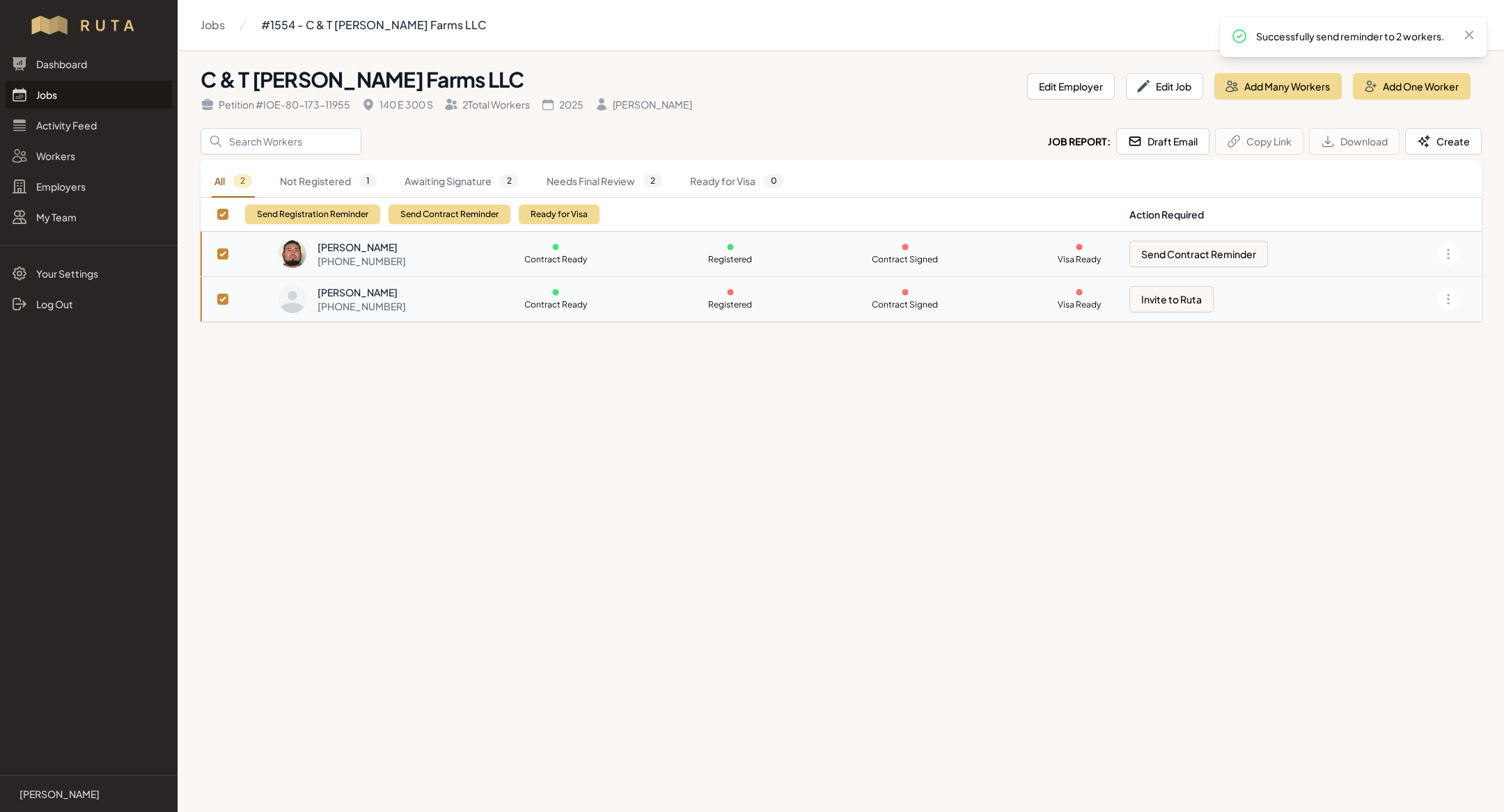
click at [52, 99] on link "Jobs" at bounding box center [88, 95] width 166 height 28
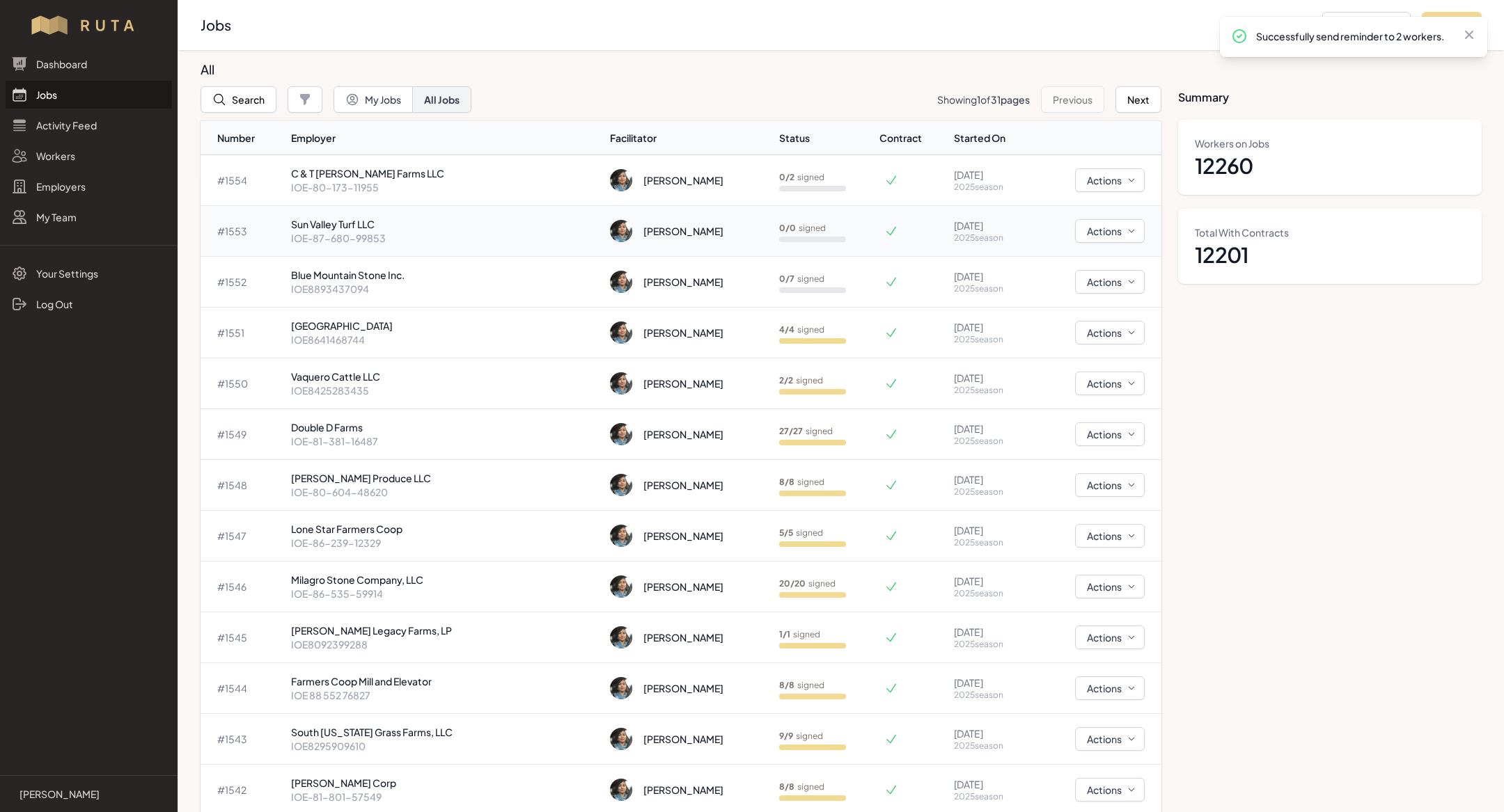
click at [610, 220] on div "[PERSON_NAME]" at bounding box center [689, 231] width 158 height 22
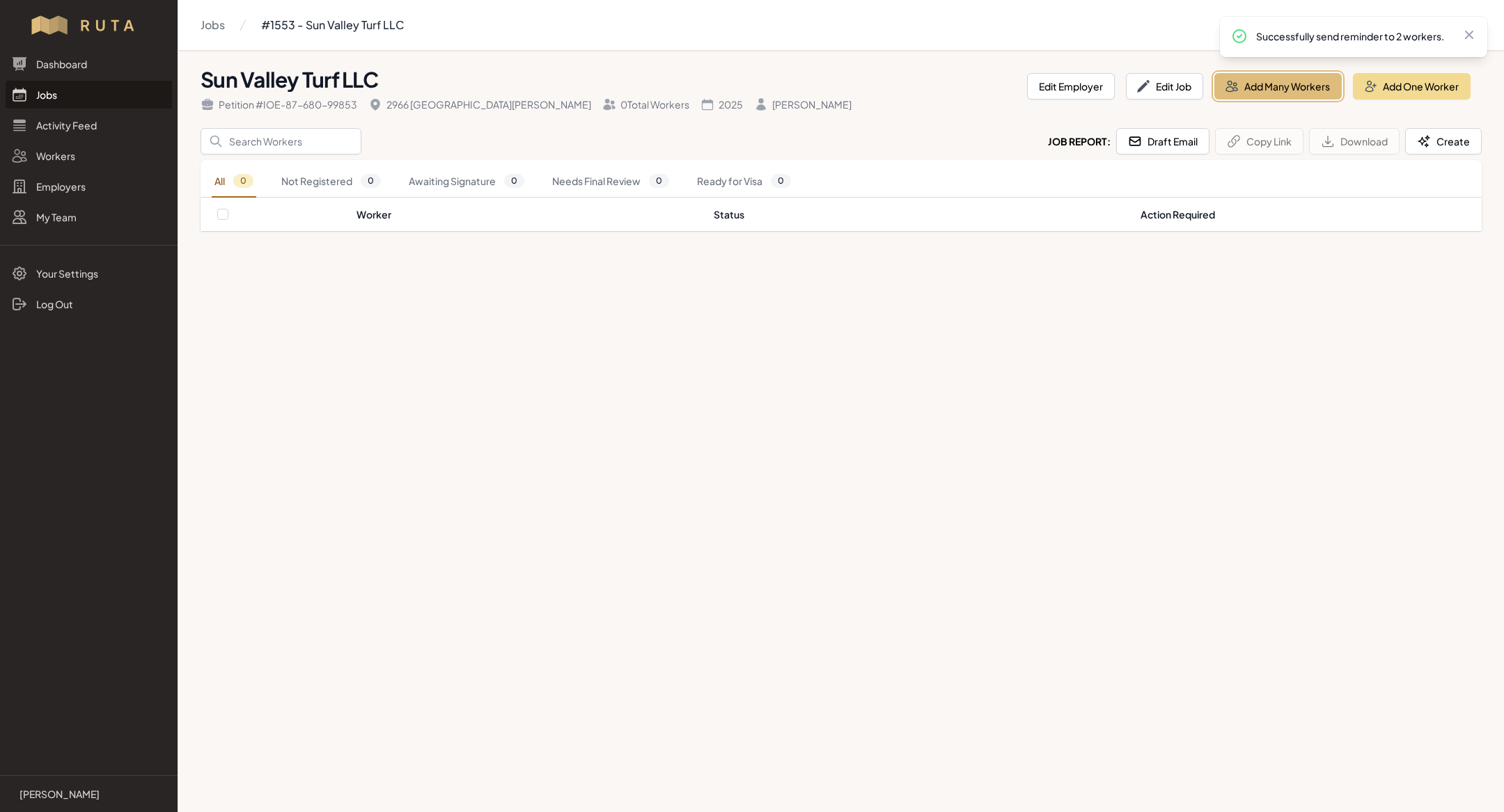
click at [1290, 87] on button "Add Many Workers" at bounding box center [1278, 86] width 128 height 27
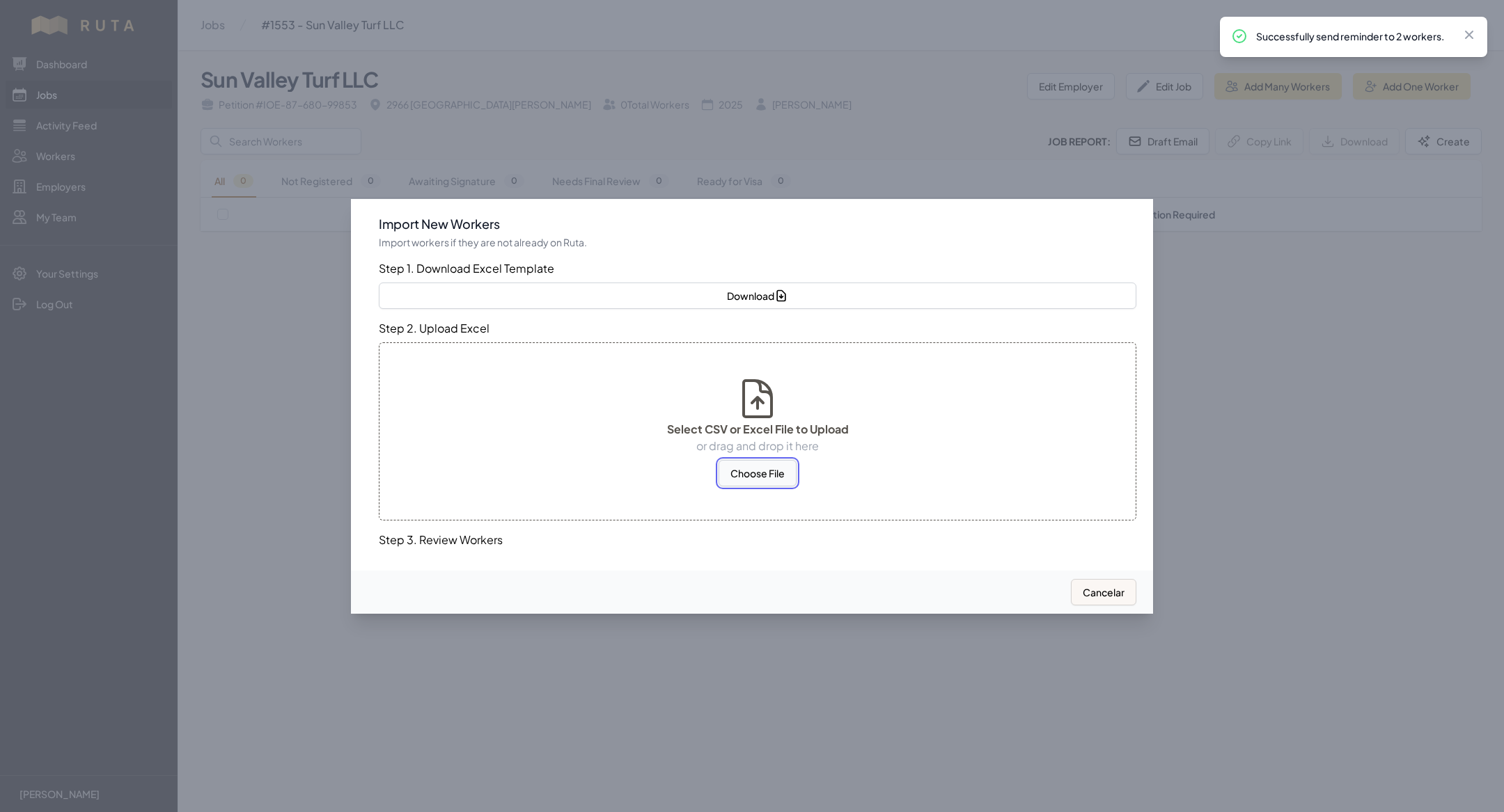
click at [755, 482] on button "Choose File" at bounding box center [757, 473] width 78 height 27
select select "MX"
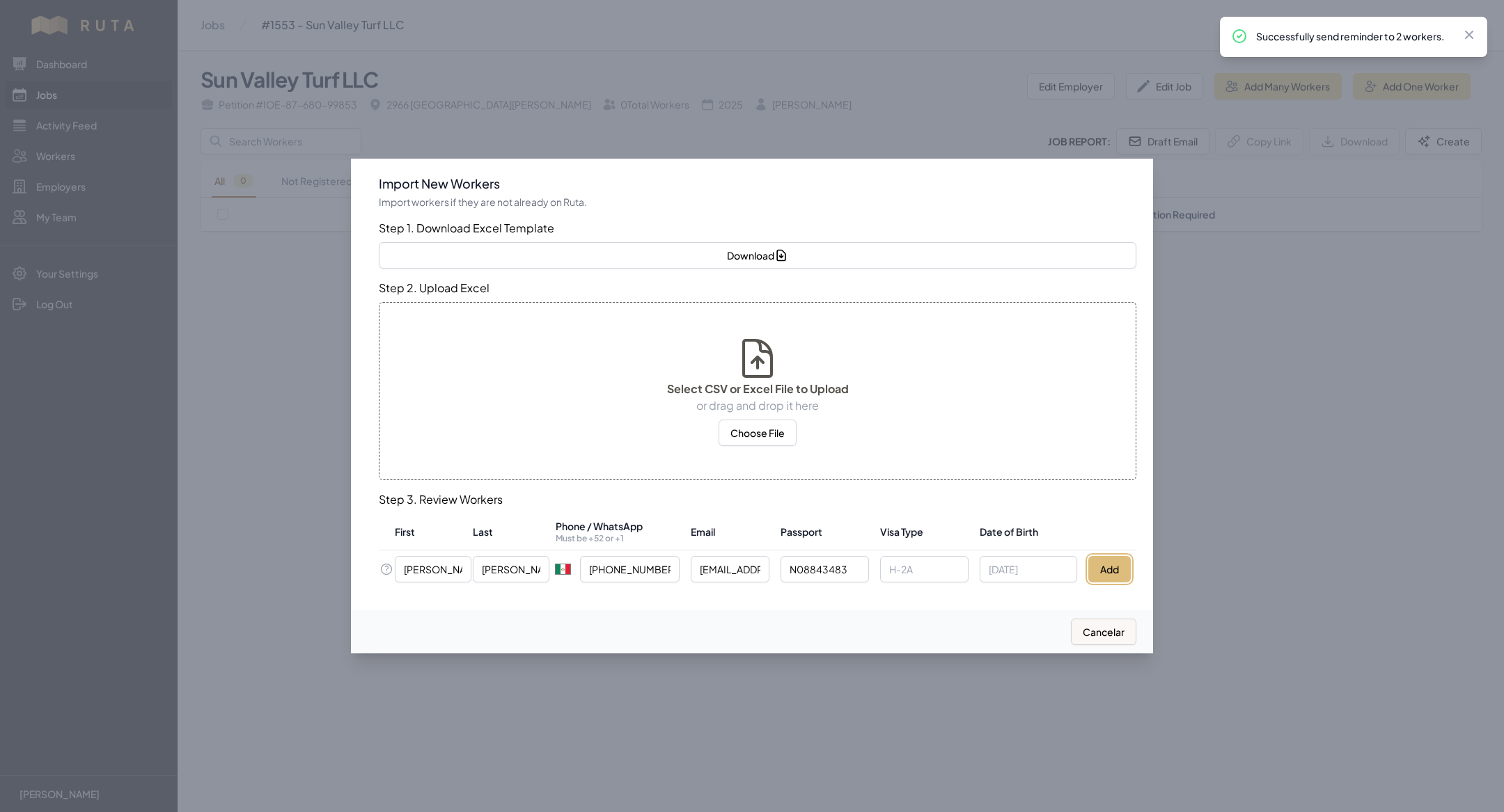
click at [1102, 568] on button "Add" at bounding box center [1109, 569] width 43 height 27
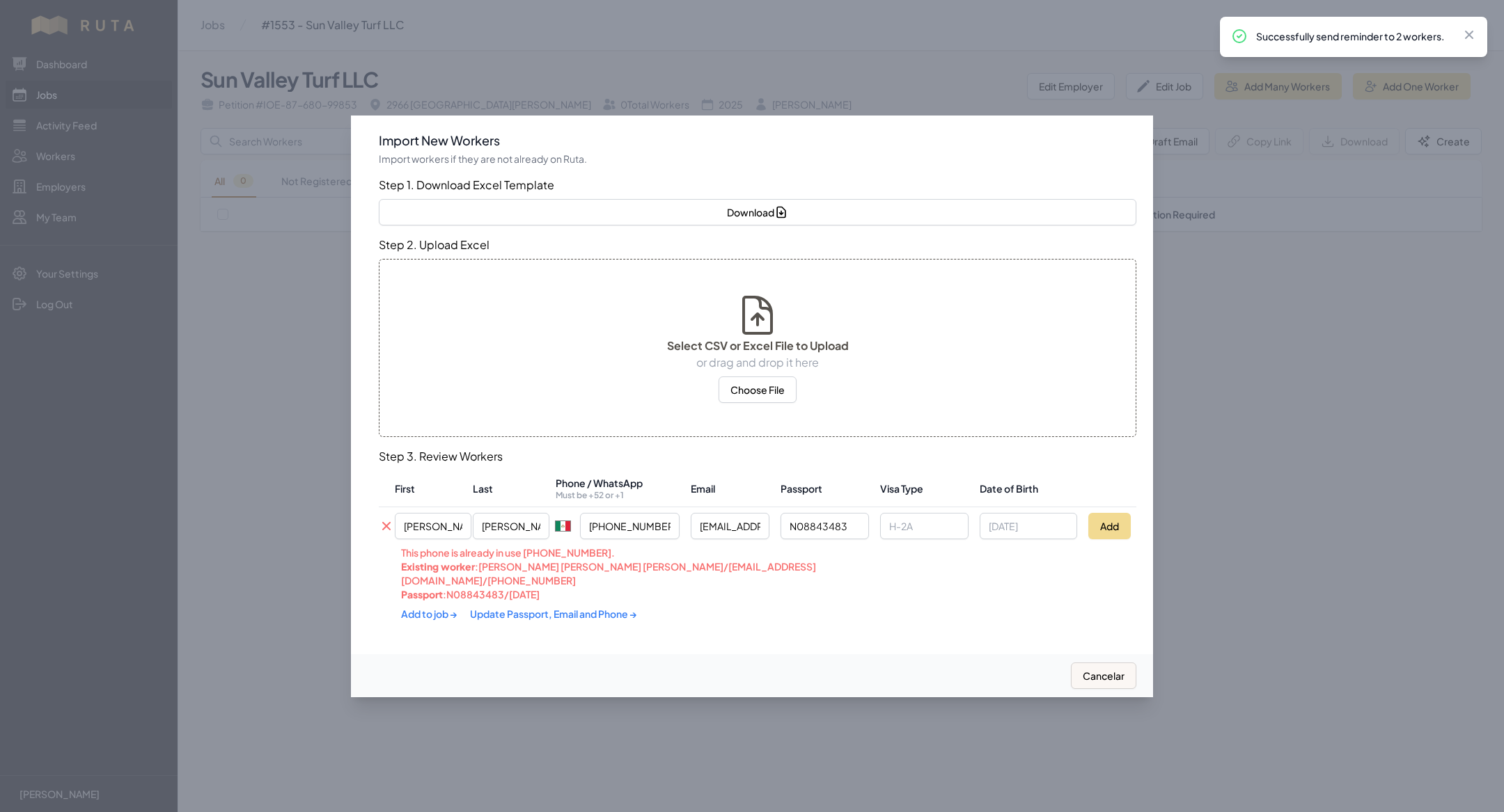
click at [546, 611] on div "Add to job → Update Passport, Email and Phone →" at bounding box center [682, 613] width 562 height 25
click at [530, 607] on link "Update Passport, Email and Phone →" at bounding box center [553, 613] width 167 height 12
click at [412, 599] on div "Add to job → Update Passport, Email and Phone →" at bounding box center [682, 612] width 562 height 27
click at [417, 607] on link "Add to job →" at bounding box center [430, 612] width 58 height 12
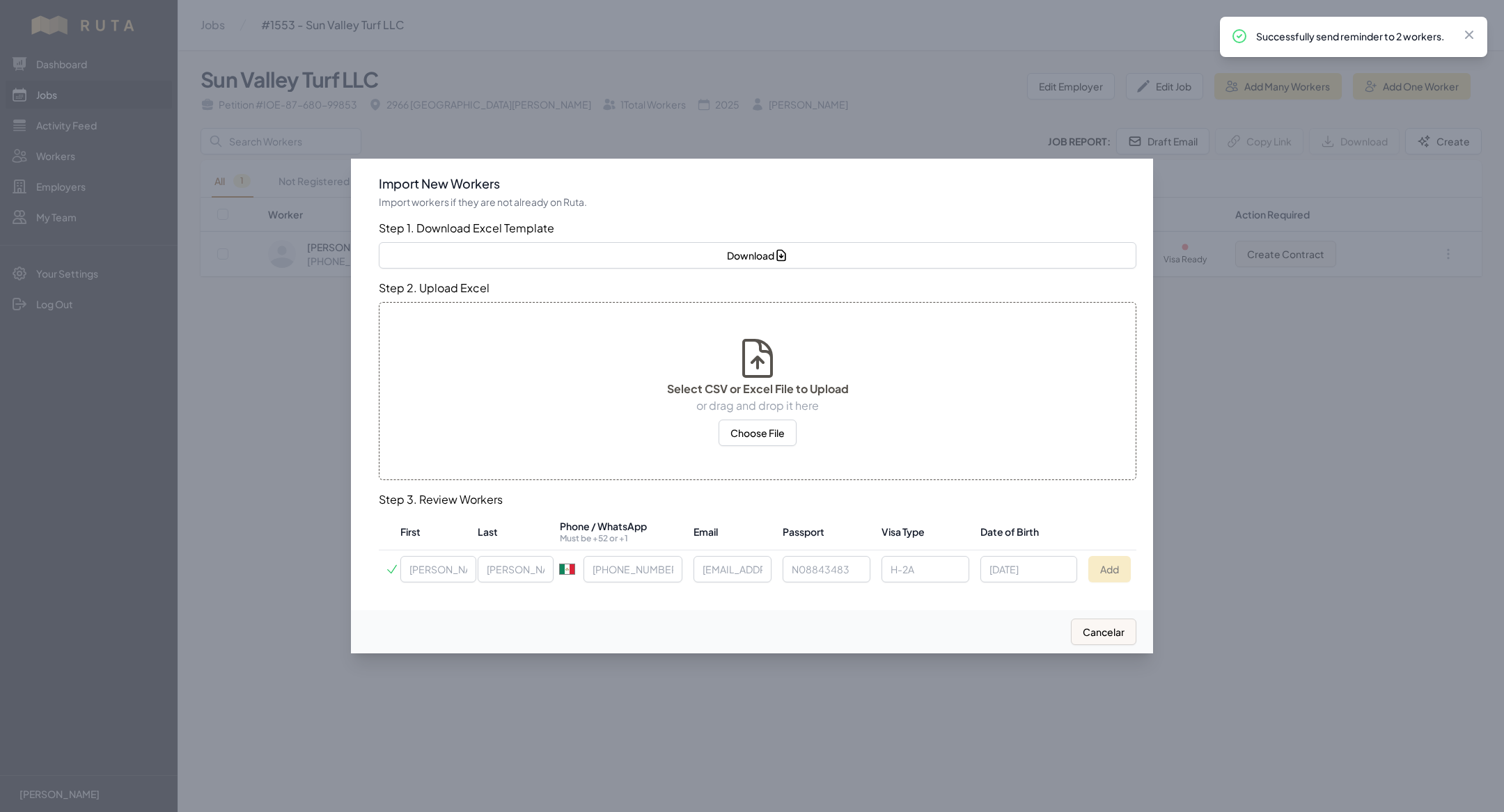
click at [483, 697] on div at bounding box center [752, 406] width 1504 height 812
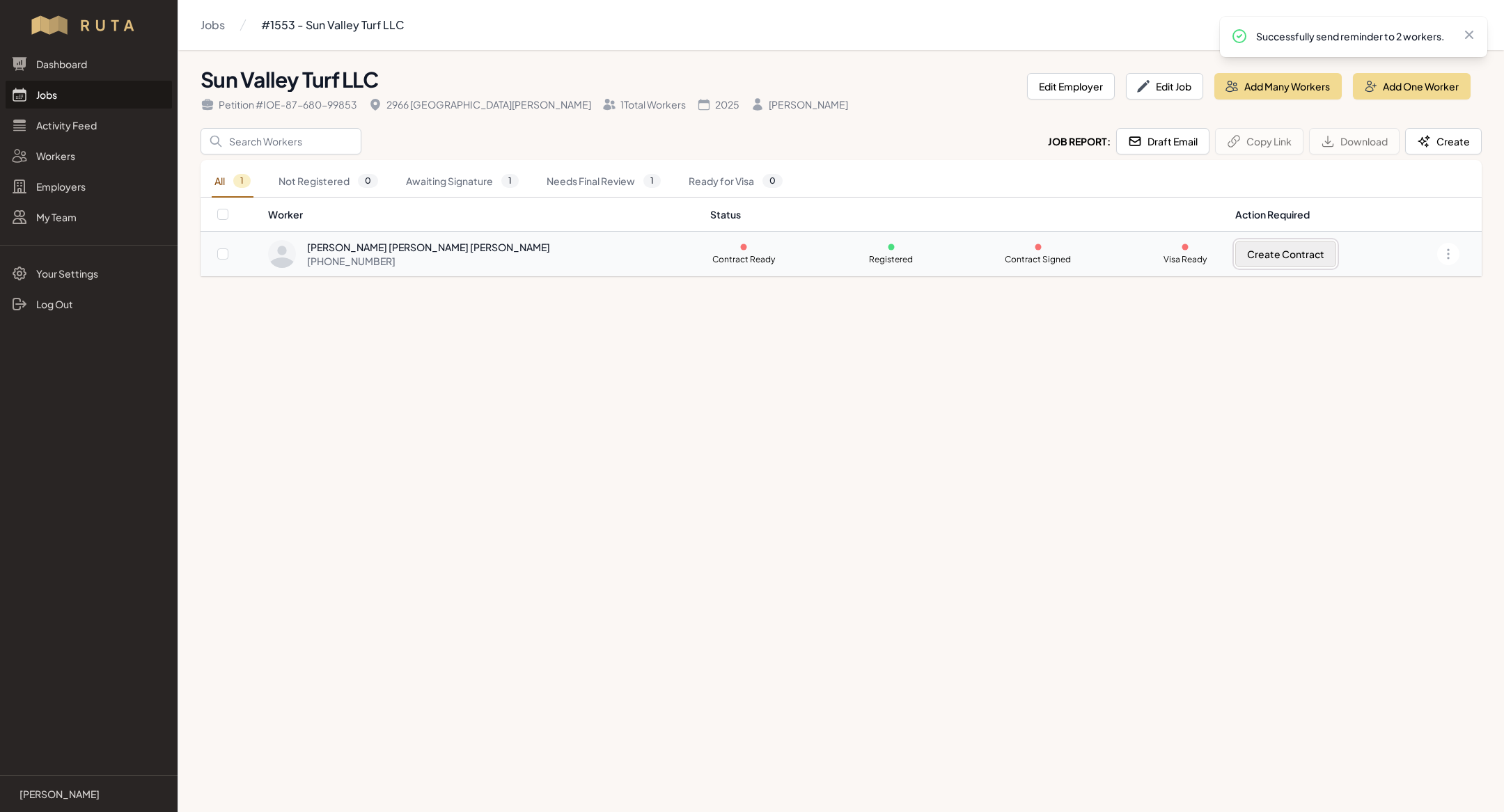
click at [1257, 258] on button "Create Contract" at bounding box center [1285, 254] width 101 height 27
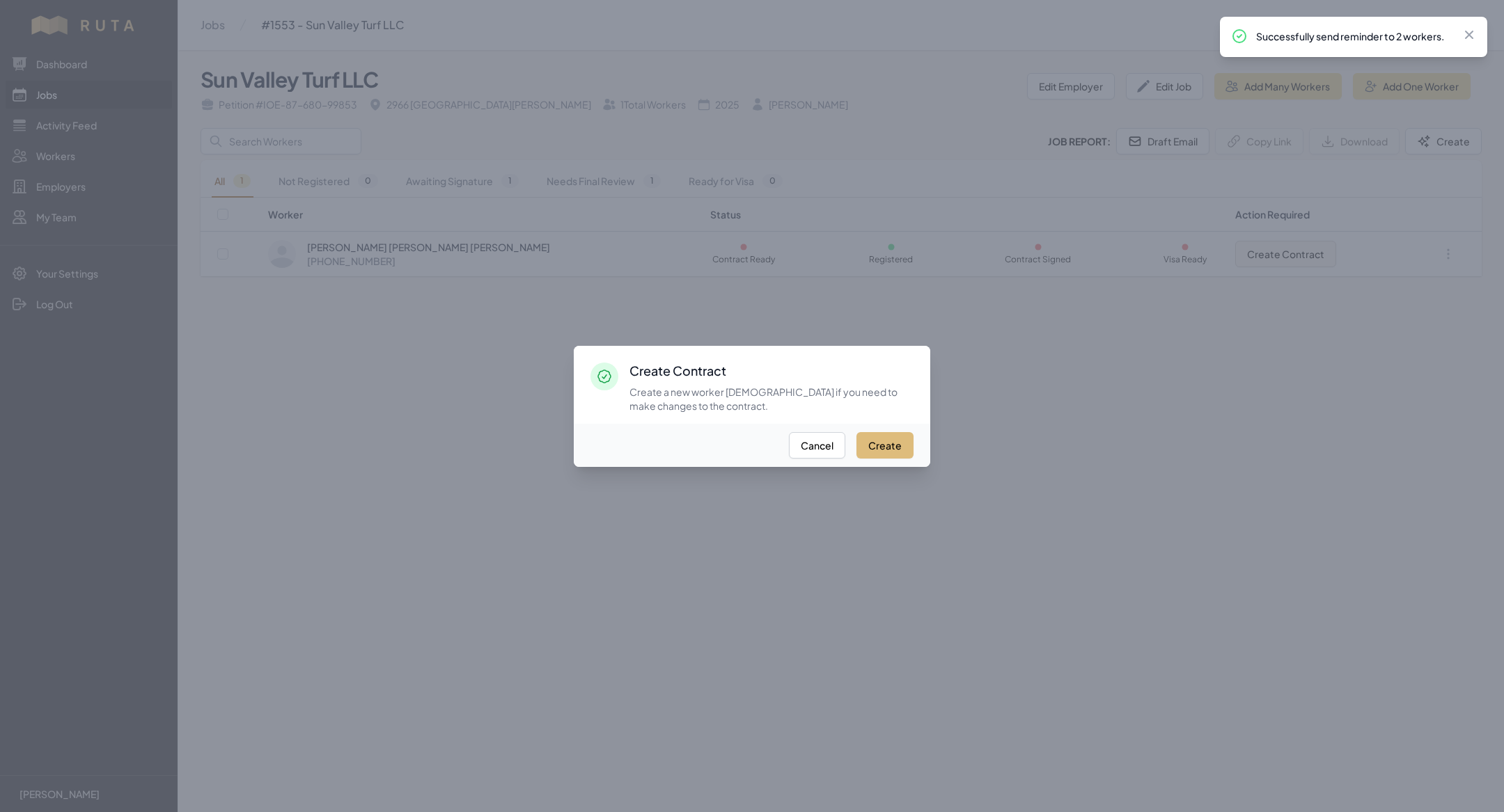
click at [871, 439] on button "Create" at bounding box center [884, 445] width 57 height 27
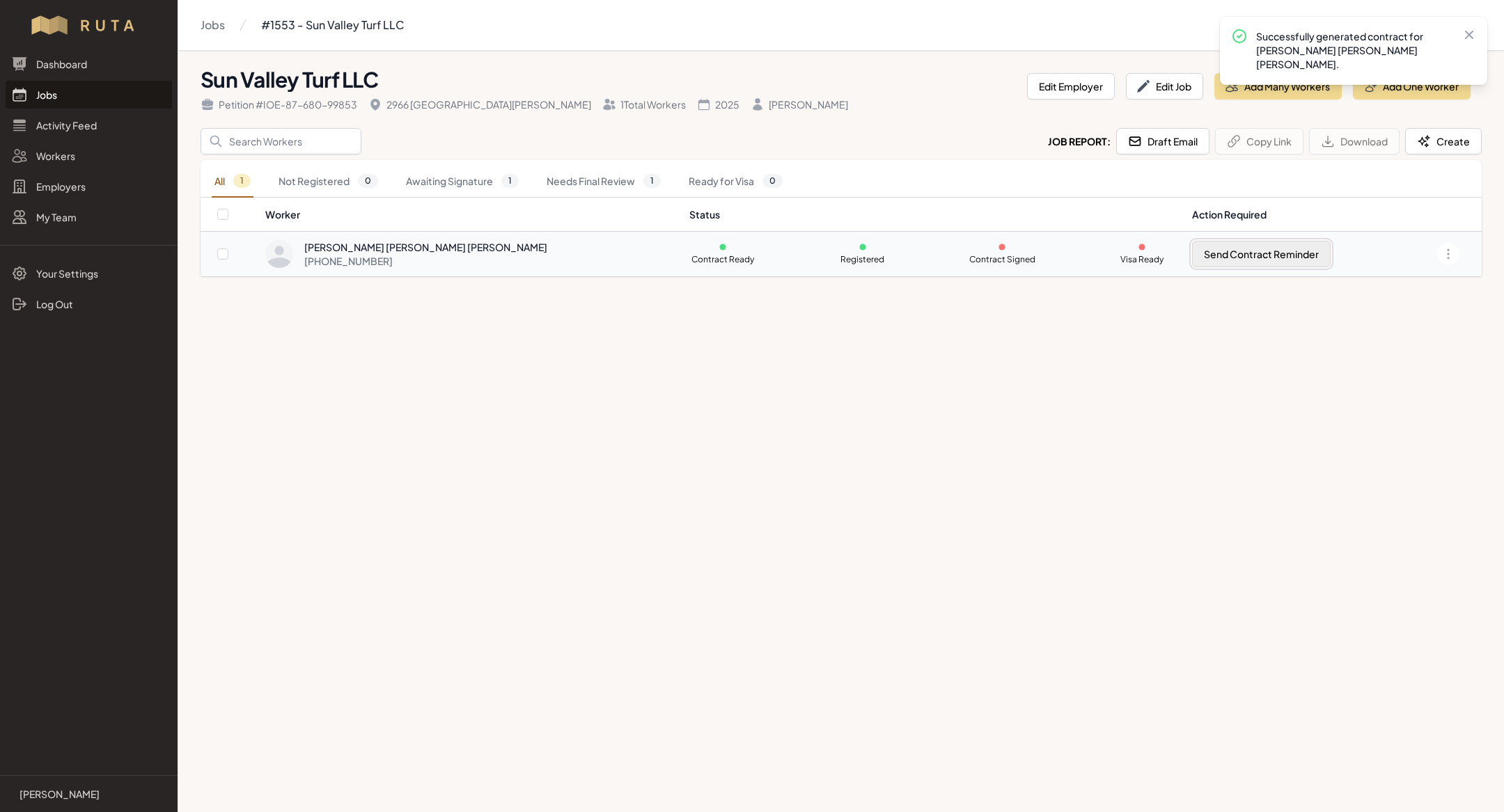
click at [1242, 247] on button "Send Contract Reminder" at bounding box center [1261, 254] width 138 height 27
checkbox input "true"
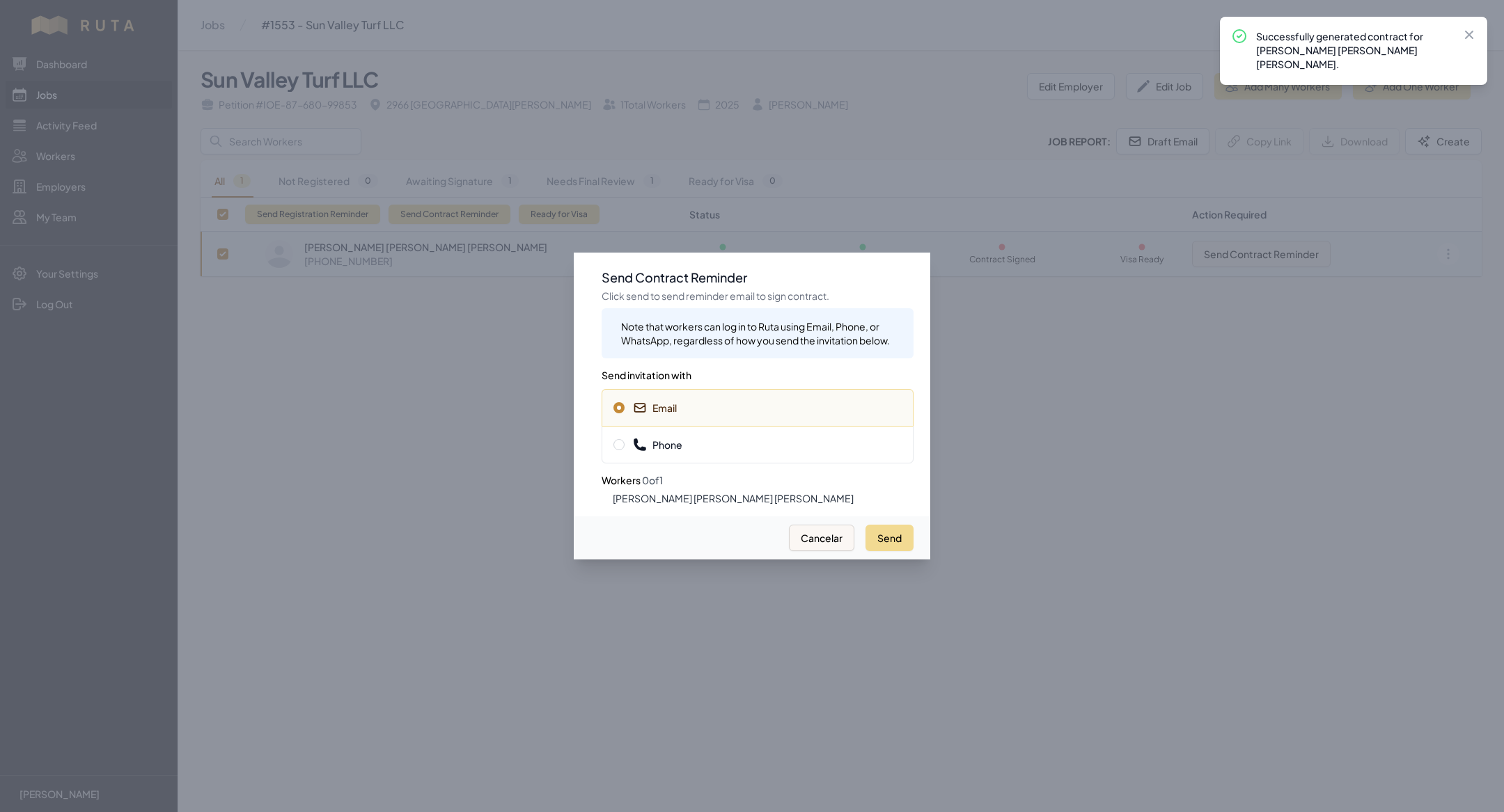
click at [820, 442] on span "Phone" at bounding box center [757, 444] width 288 height 14
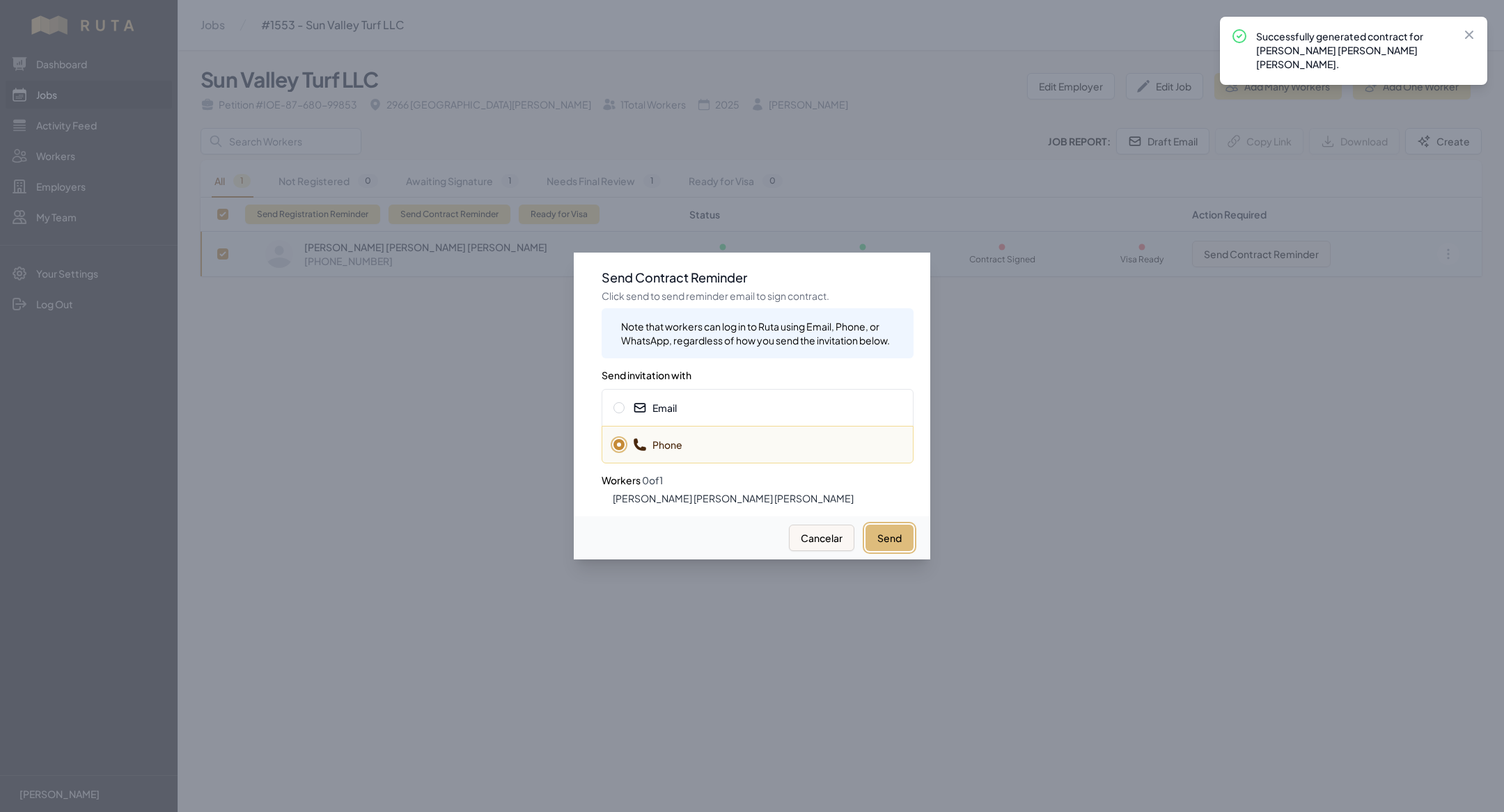
click at [874, 541] on button "Send" at bounding box center [889, 538] width 48 height 27
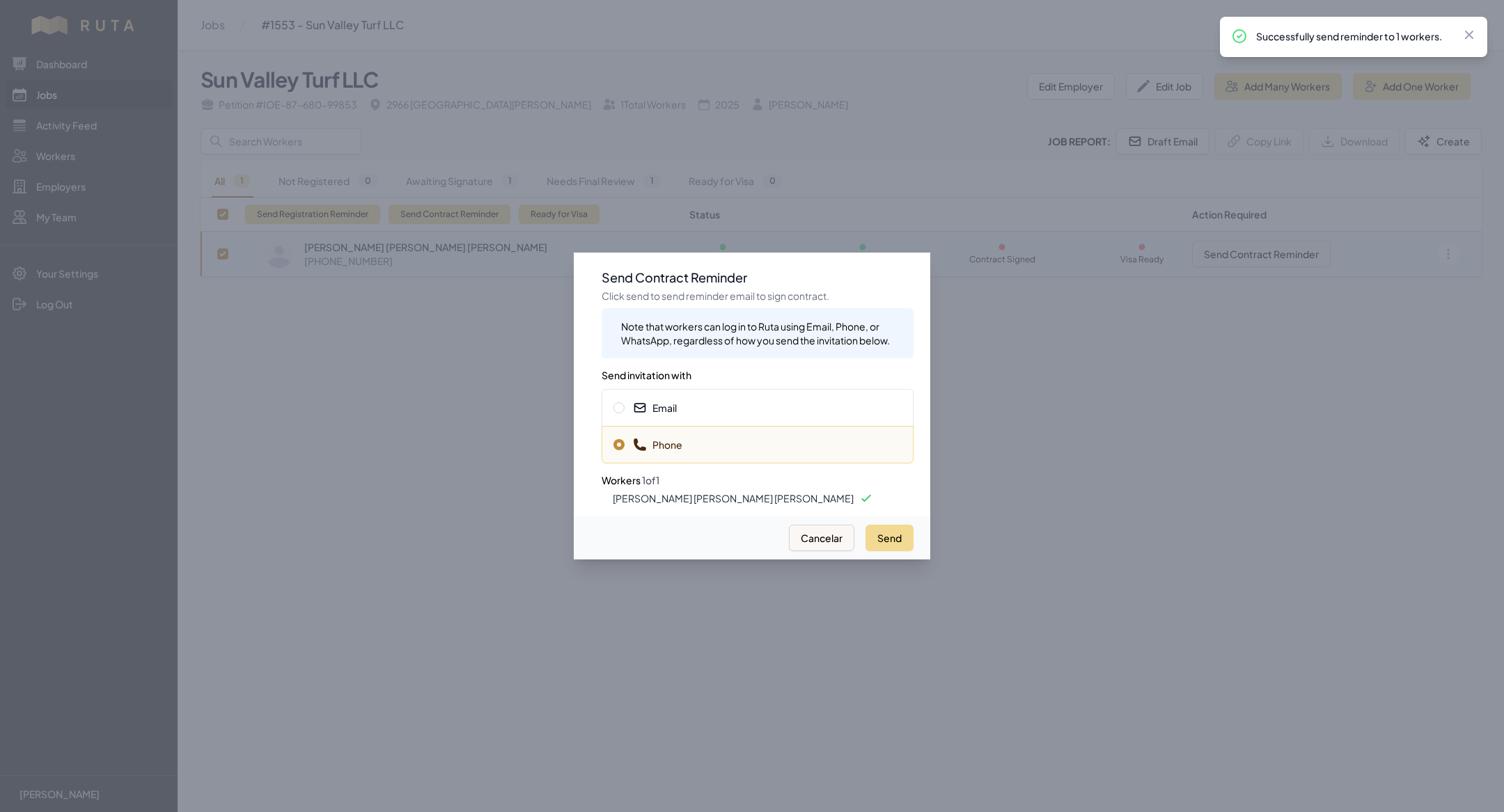
click at [747, 411] on span "Email" at bounding box center [757, 408] width 288 height 14
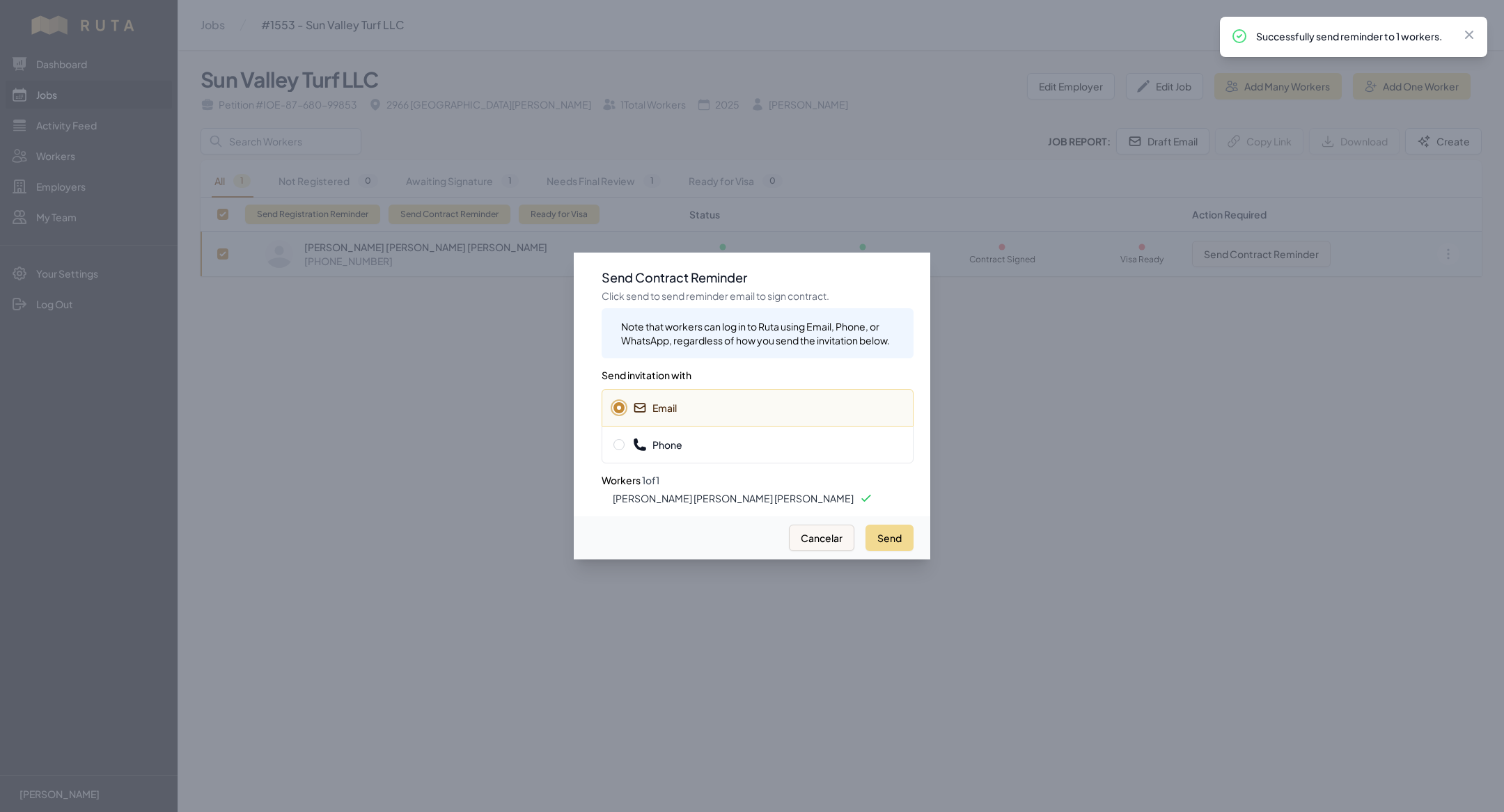
click at [917, 530] on div "Send Cancelar" at bounding box center [752, 538] width 356 height 43
click at [874, 532] on button "Send" at bounding box center [889, 538] width 48 height 27
click at [507, 443] on div at bounding box center [752, 406] width 1504 height 812
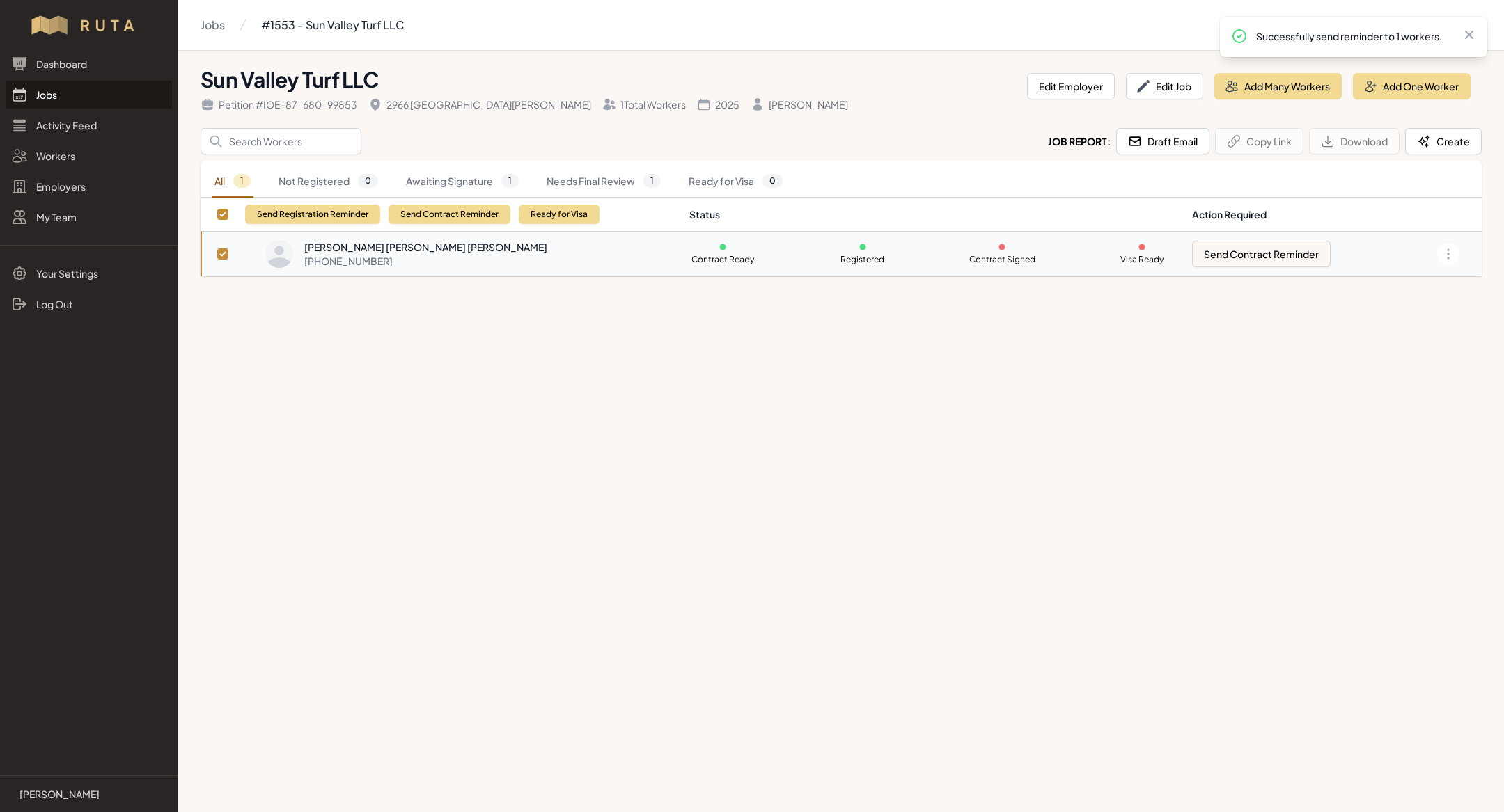
click at [77, 80] on div "Dashboard Jobs Activity Feed Workers Employers My Team" at bounding box center [89, 141] width 177 height 181
click at [77, 92] on link "Jobs" at bounding box center [88, 95] width 166 height 28
